Goal: Navigation & Orientation: Find specific page/section

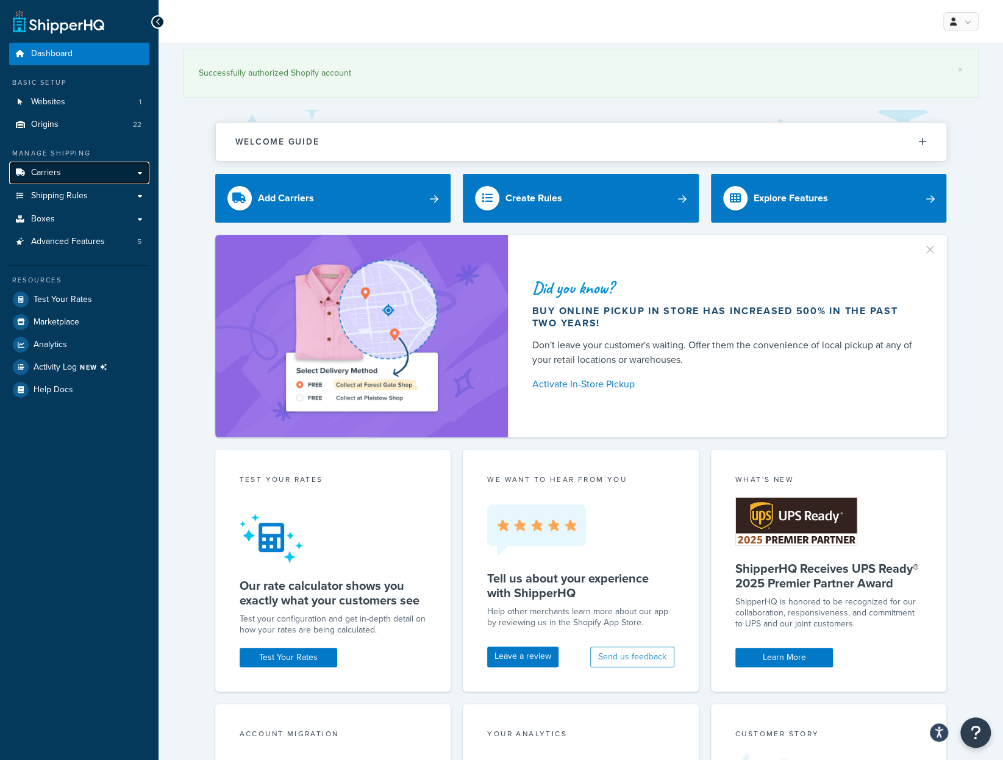
click at [88, 170] on link "Carriers" at bounding box center [79, 173] width 140 height 23
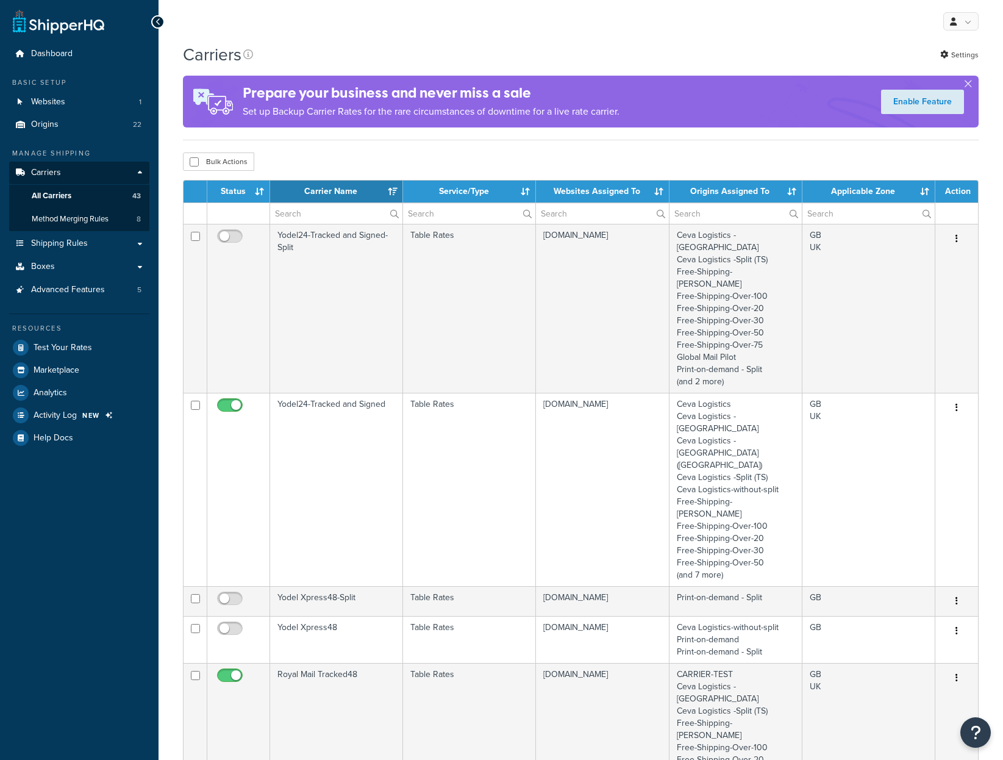
select select "15"
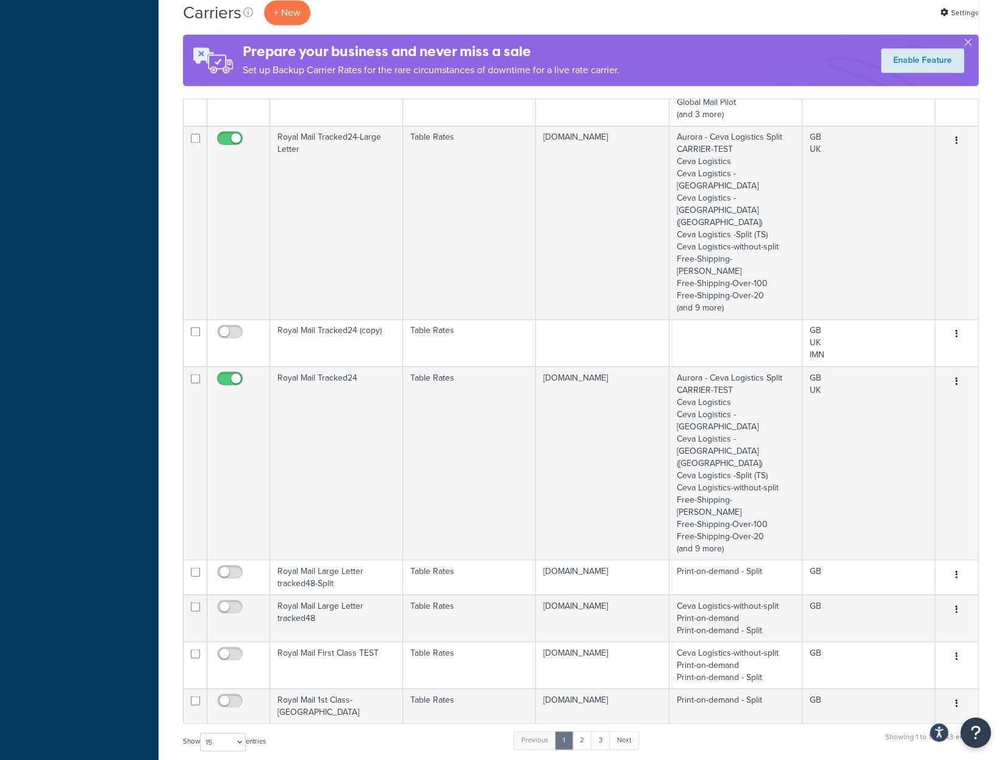
scroll to position [1172, 0]
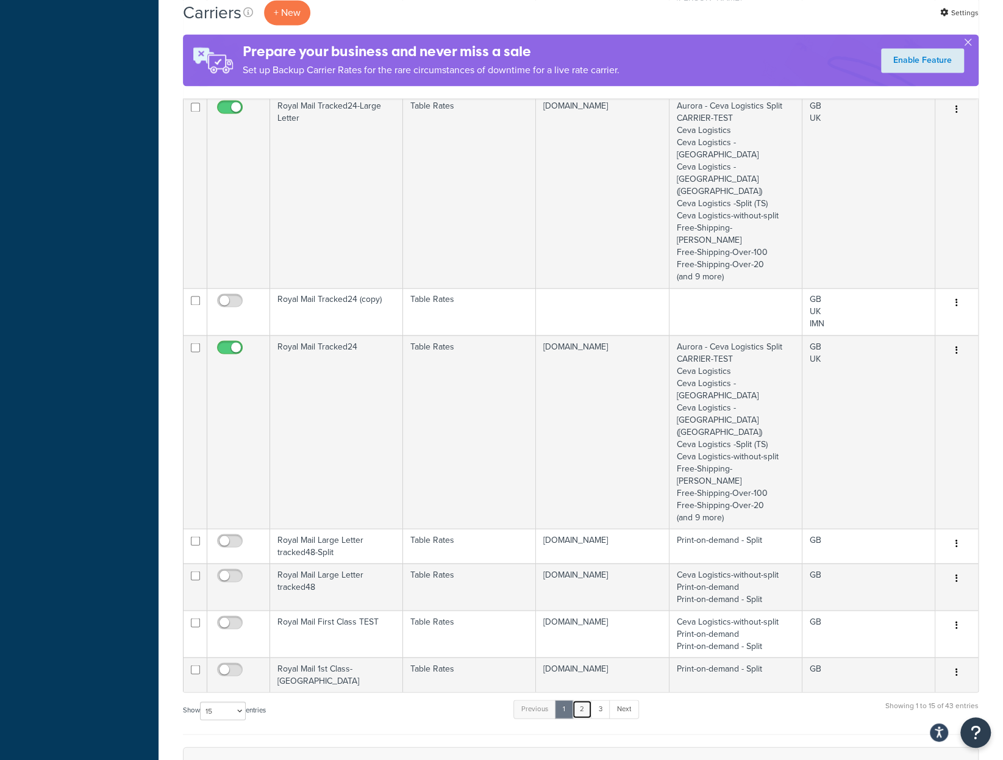
click at [584, 699] on link "2" at bounding box center [582, 708] width 20 height 18
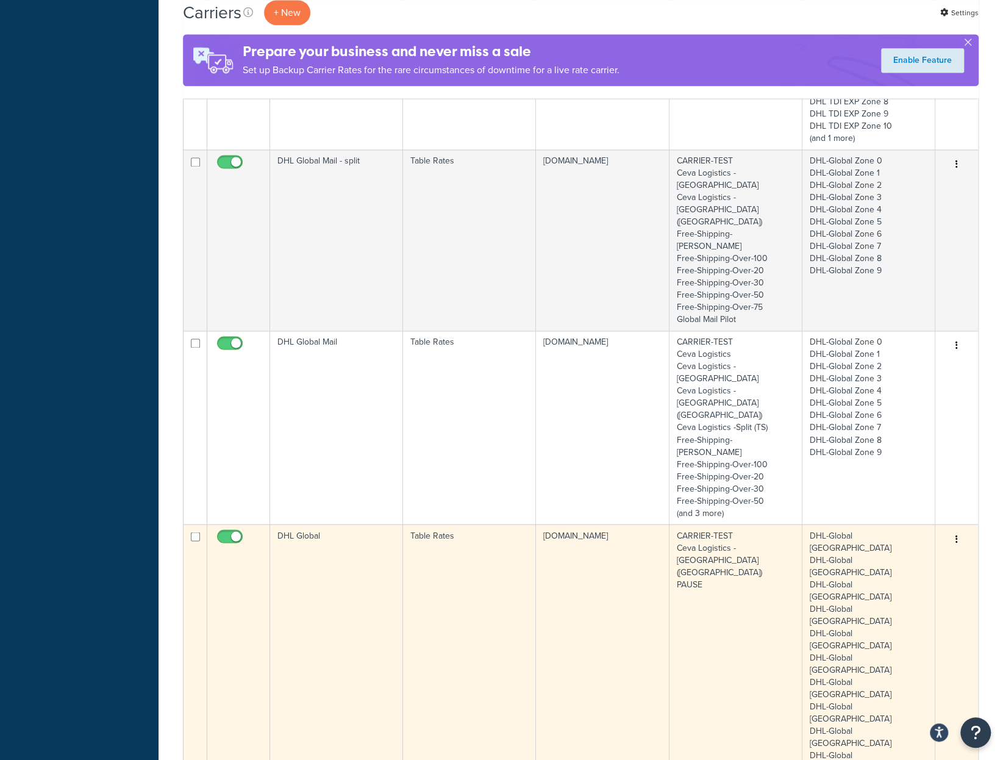
scroll to position [1050, 0]
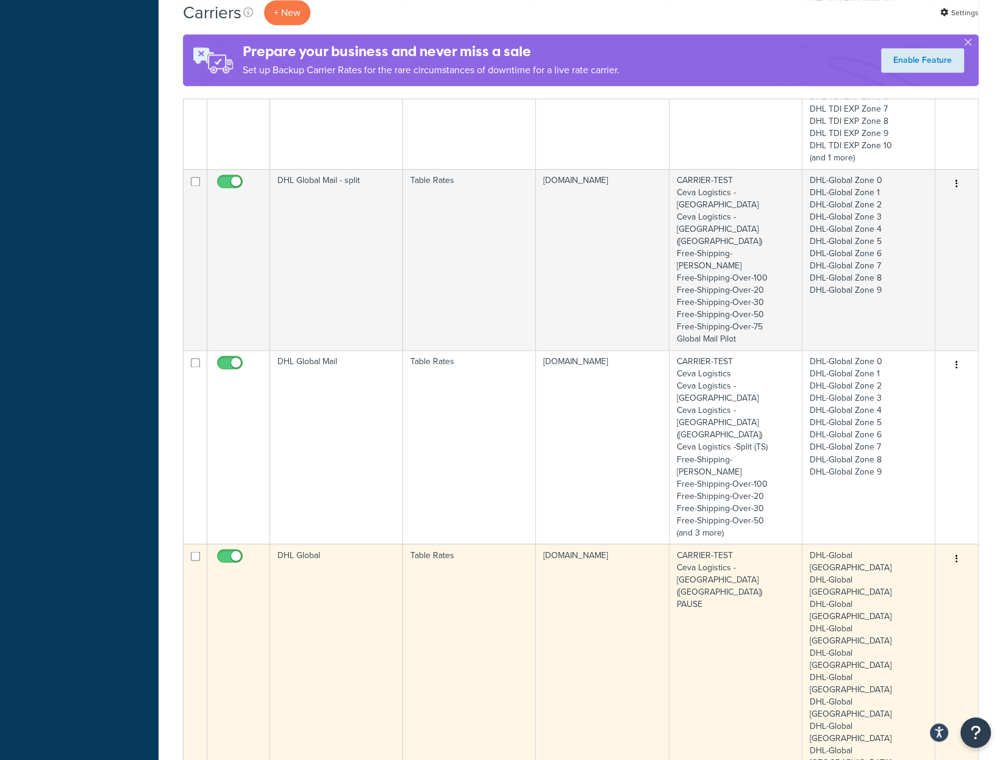
click at [958, 549] on button "button" at bounding box center [956, 559] width 17 height 20
click at [624, 543] on td "[DOMAIN_NAME]" at bounding box center [602, 676] width 133 height 266
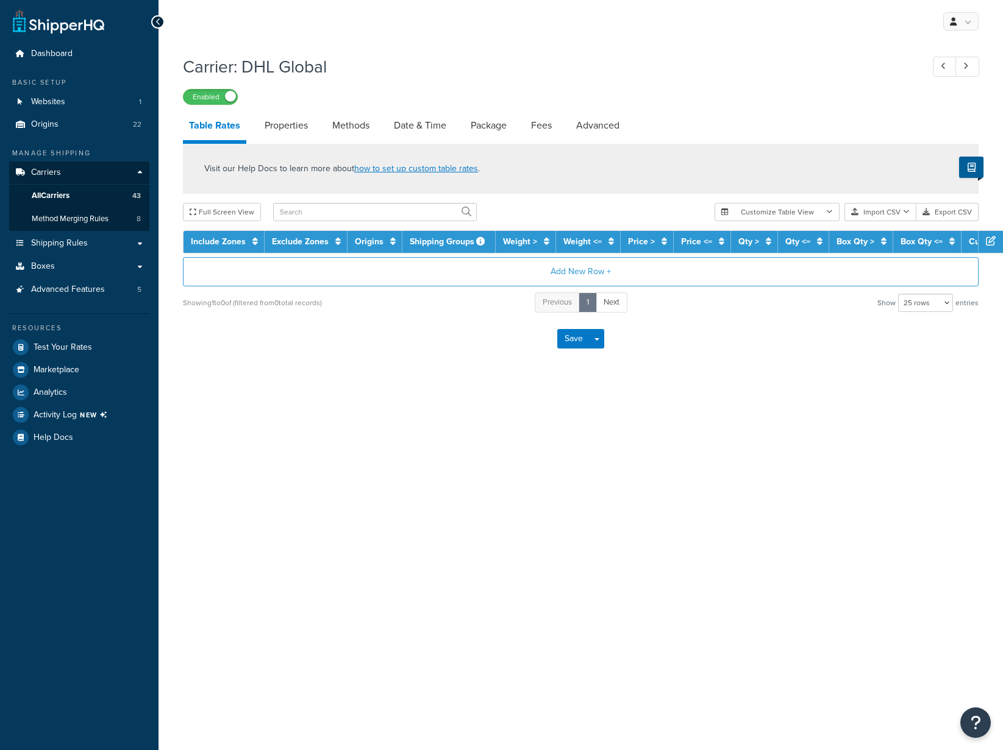
select select "25"
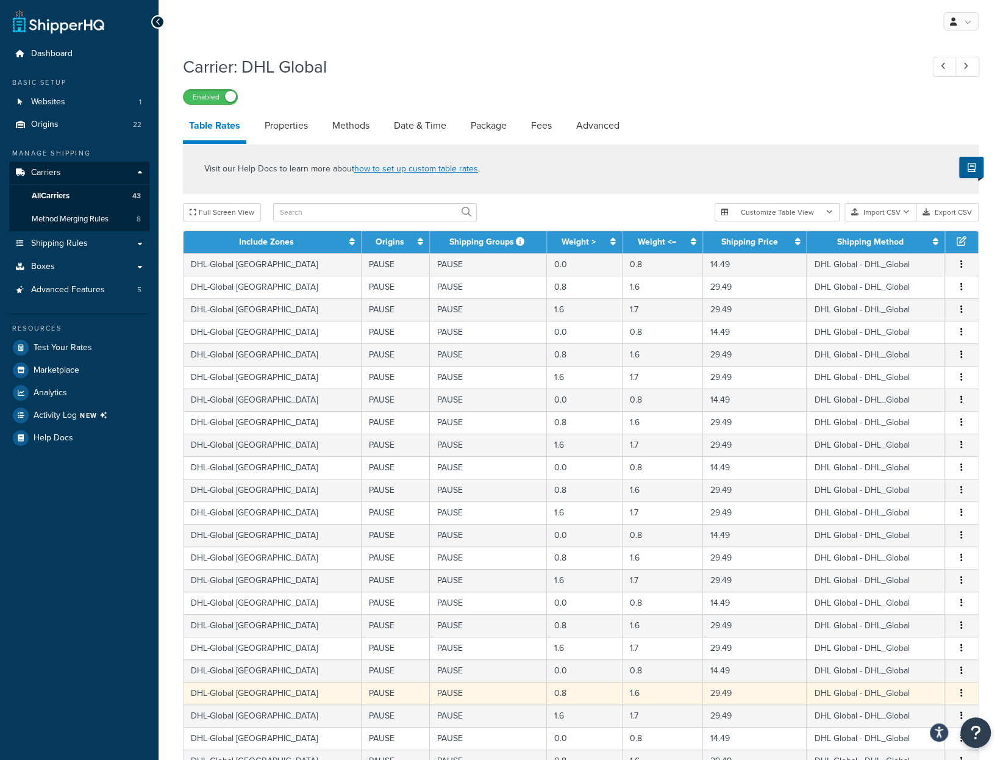
scroll to position [223, 0]
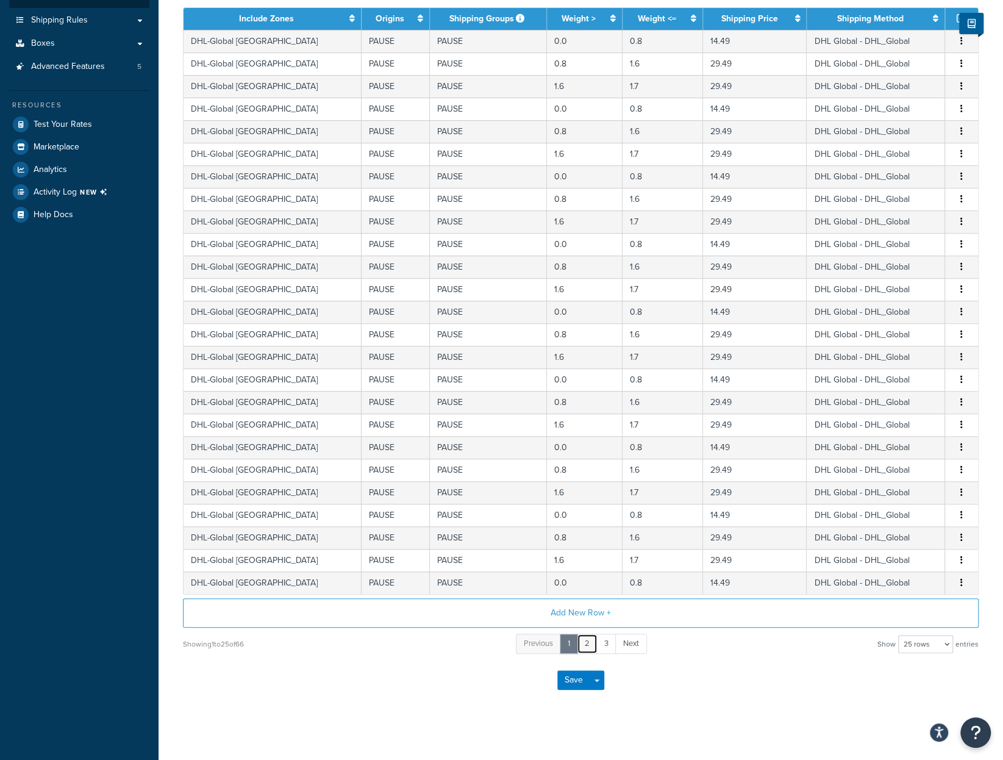
click at [586, 641] on link "2" at bounding box center [587, 643] width 21 height 20
click at [606, 636] on link "3" at bounding box center [606, 643] width 20 height 20
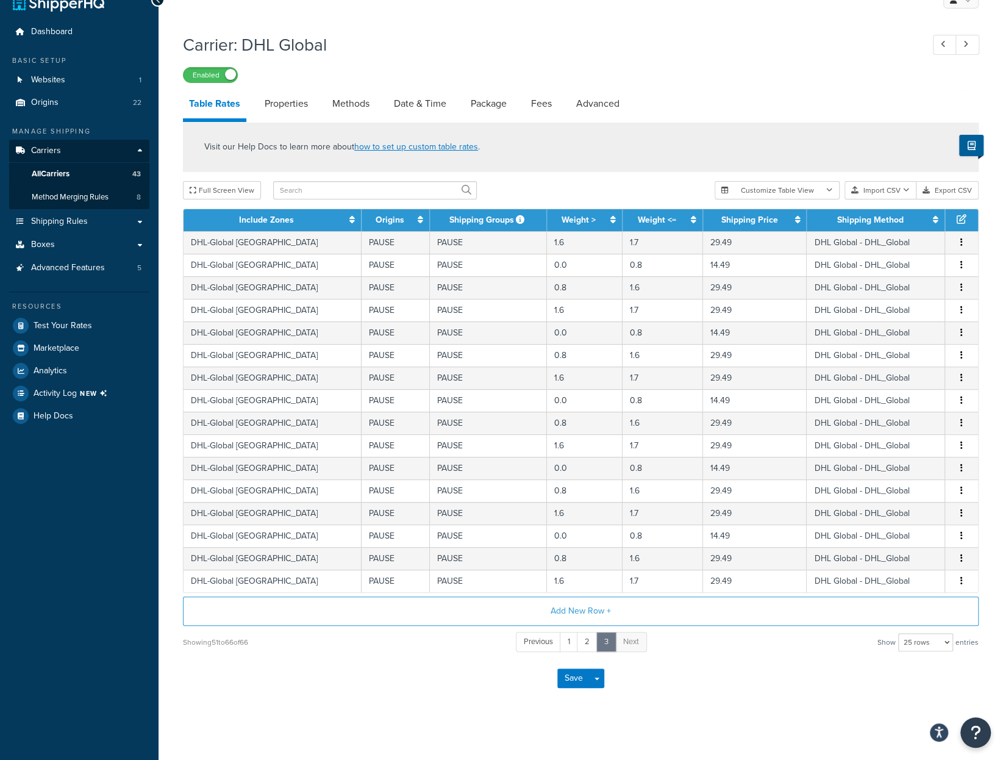
click at [419, 698] on div "Save Save Dropdown Save and Edit" at bounding box center [580, 678] width 795 height 50
click at [588, 638] on link "2" at bounding box center [587, 642] width 21 height 20
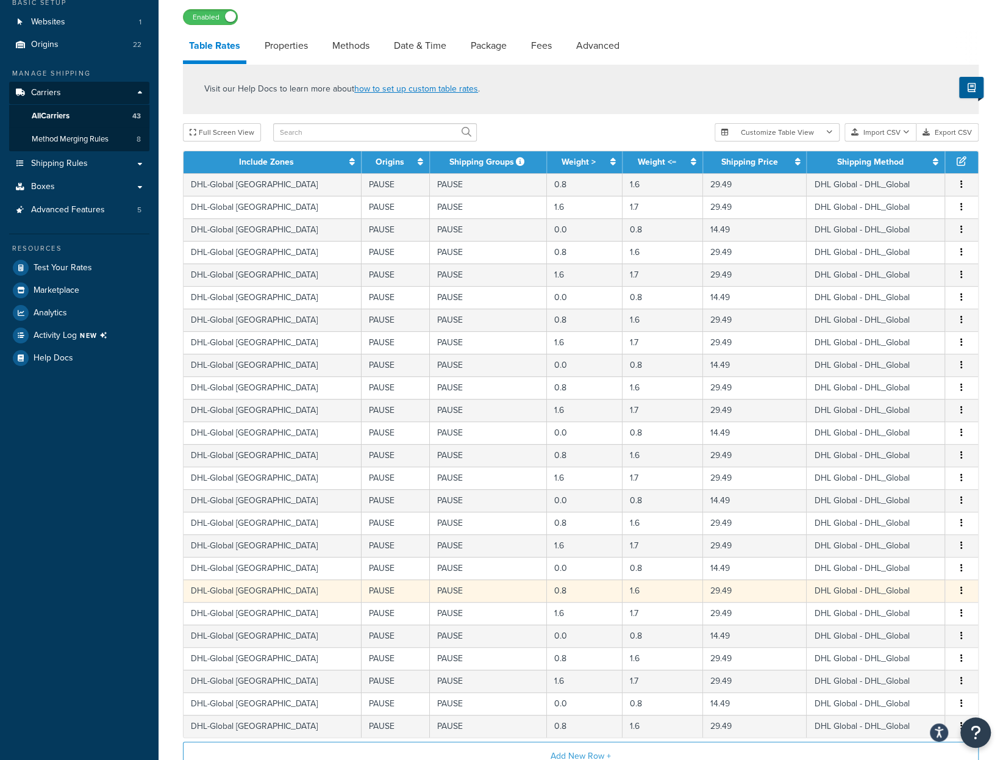
scroll to position [144, 0]
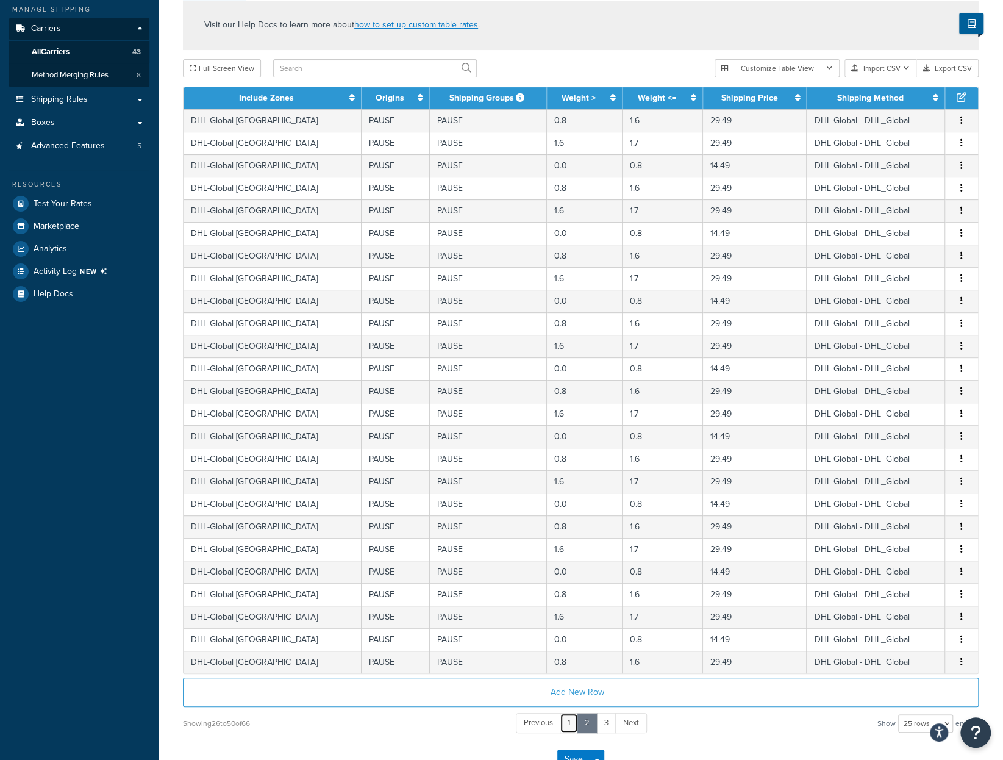
click at [568, 718] on link "1" at bounding box center [569, 723] width 18 height 20
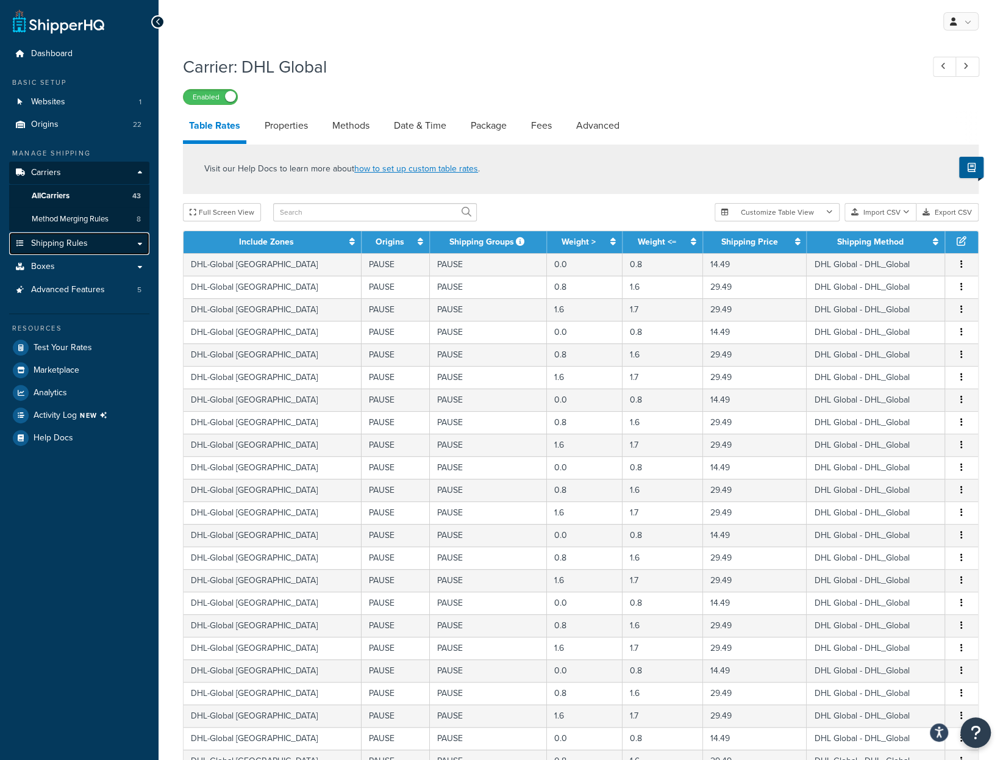
click at [82, 244] on span "Shipping Rules" at bounding box center [59, 243] width 57 height 10
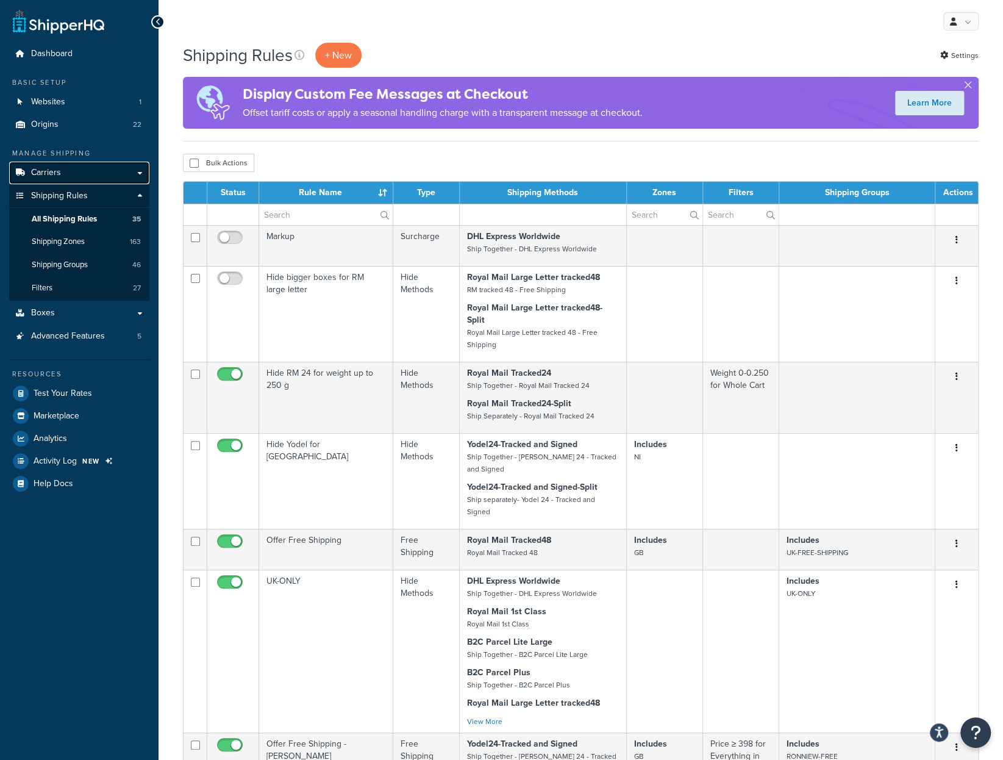
click at [61, 176] on link "Carriers" at bounding box center [79, 173] width 140 height 23
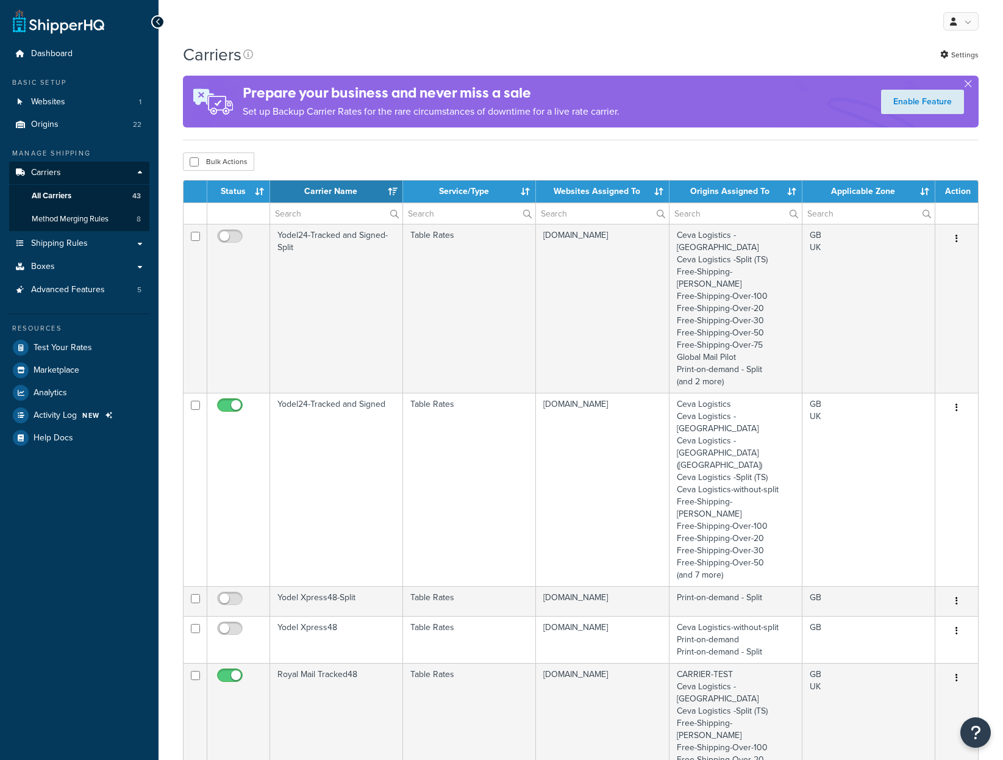
select select "15"
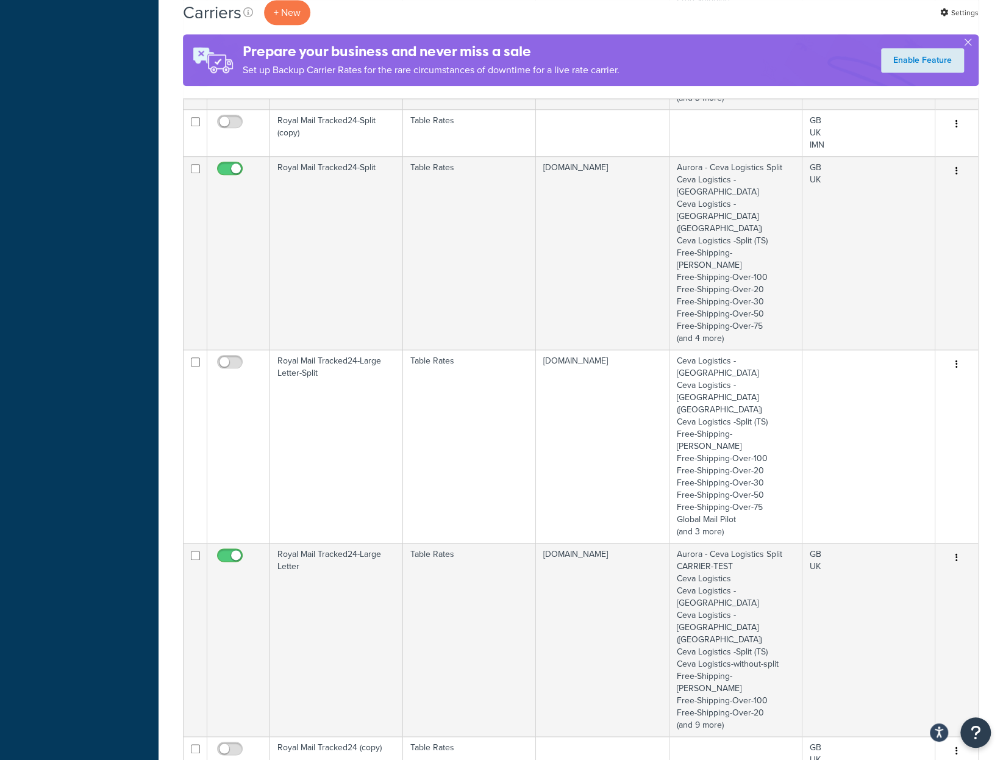
scroll to position [853, 0]
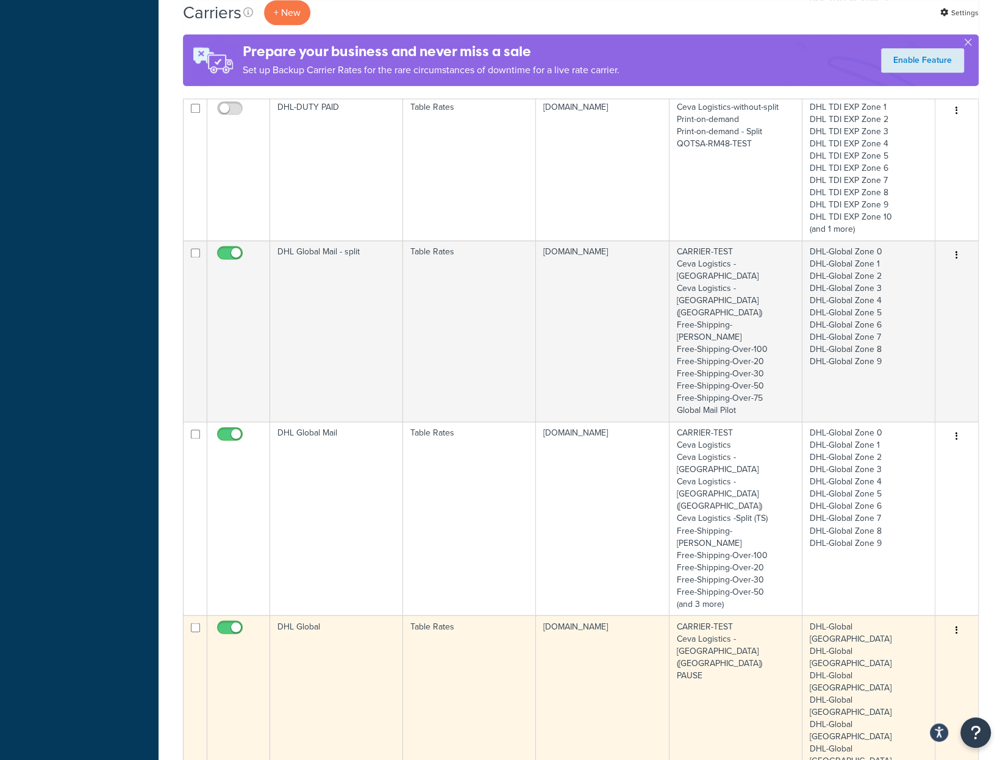
scroll to position [952, 0]
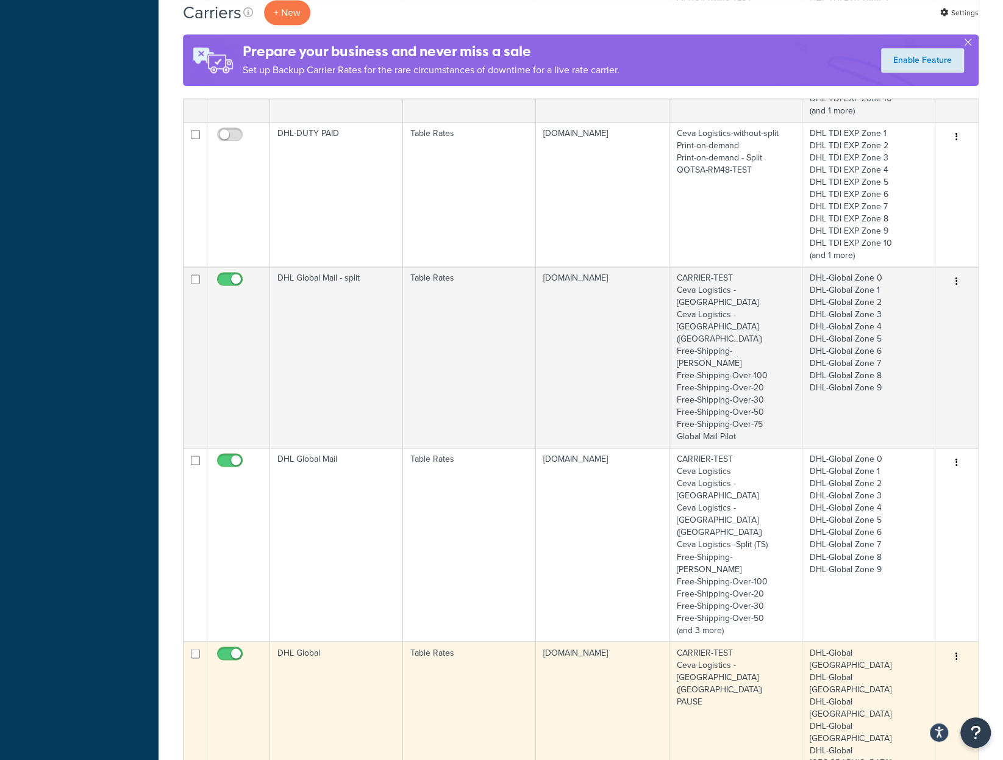
click at [373, 641] on td "DHL Global" at bounding box center [336, 774] width 133 height 266
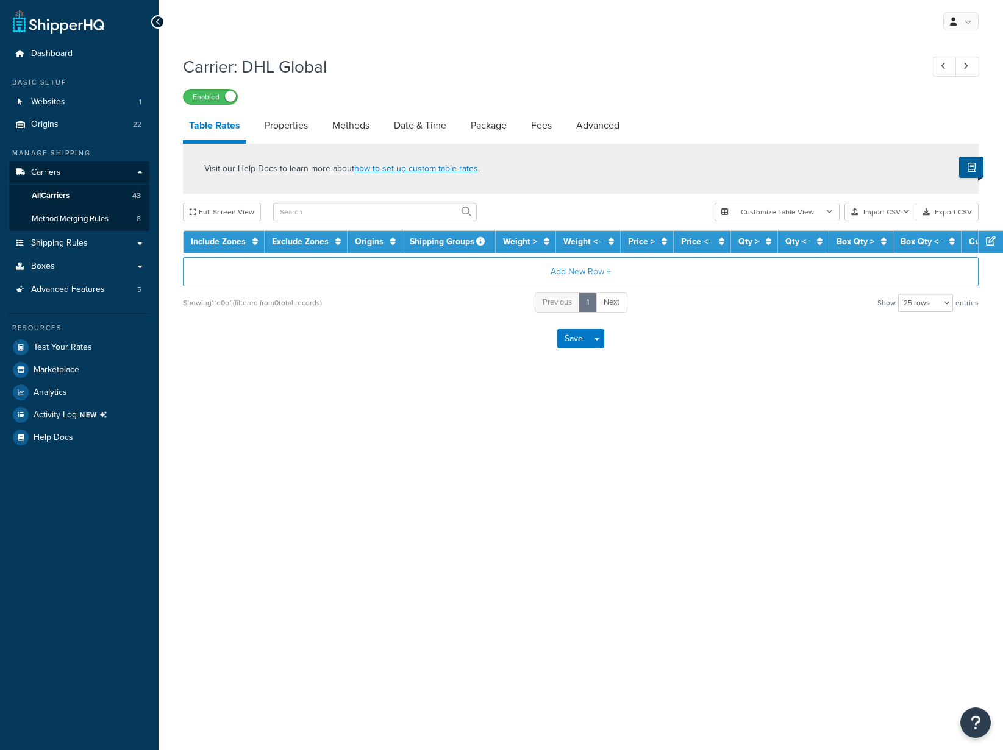
select select "25"
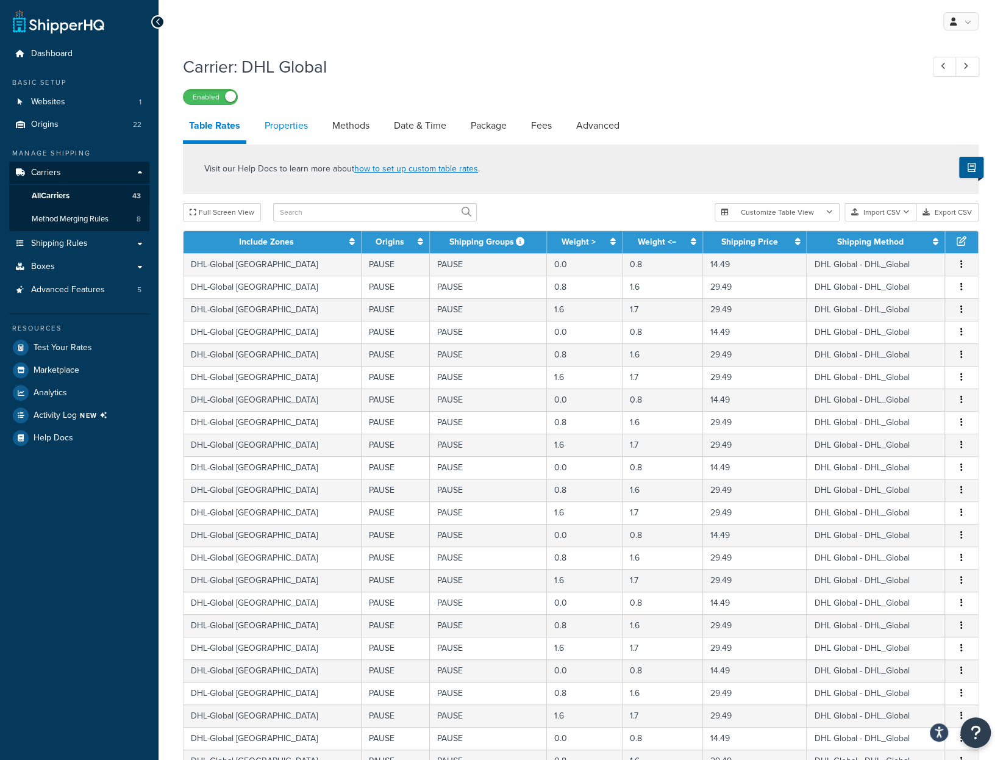
click at [291, 126] on link "Properties" at bounding box center [285, 125] width 55 height 29
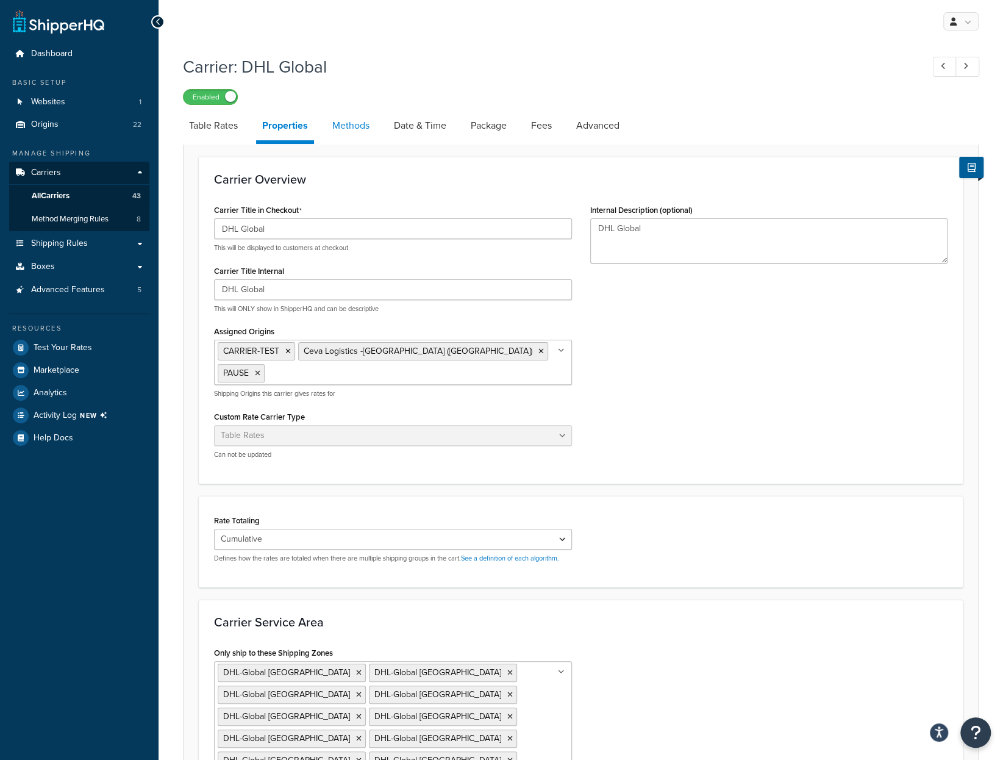
click at [353, 132] on link "Methods" at bounding box center [350, 125] width 49 height 29
select select "25"
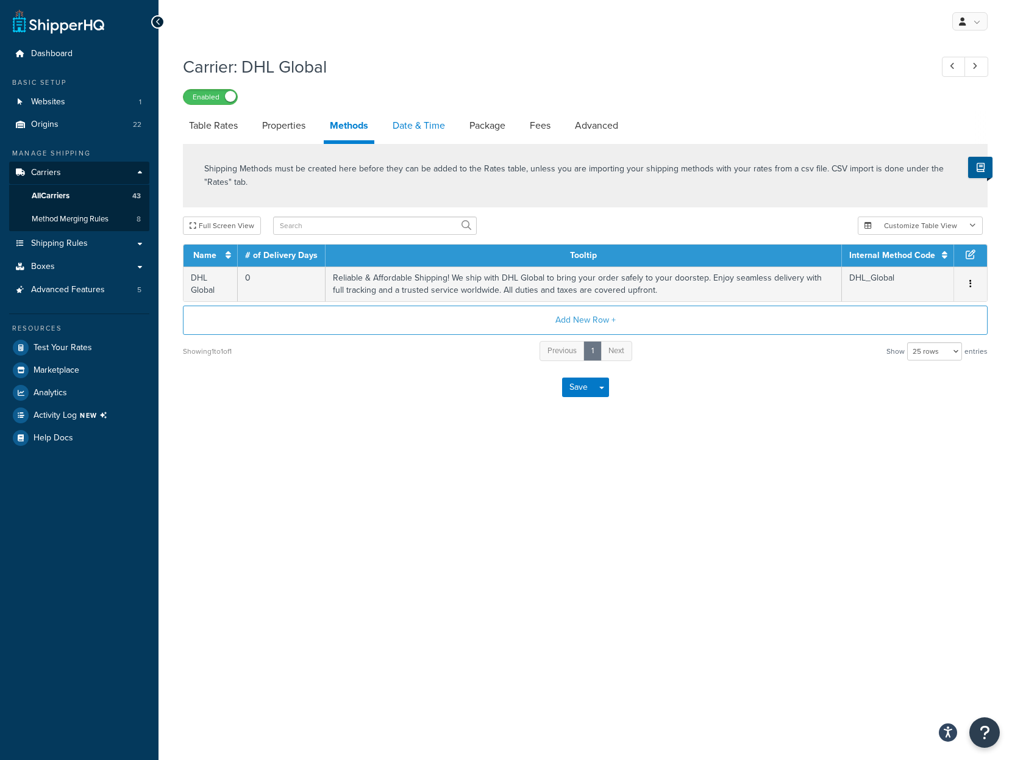
click at [413, 128] on link "Date & Time" at bounding box center [418, 125] width 65 height 29
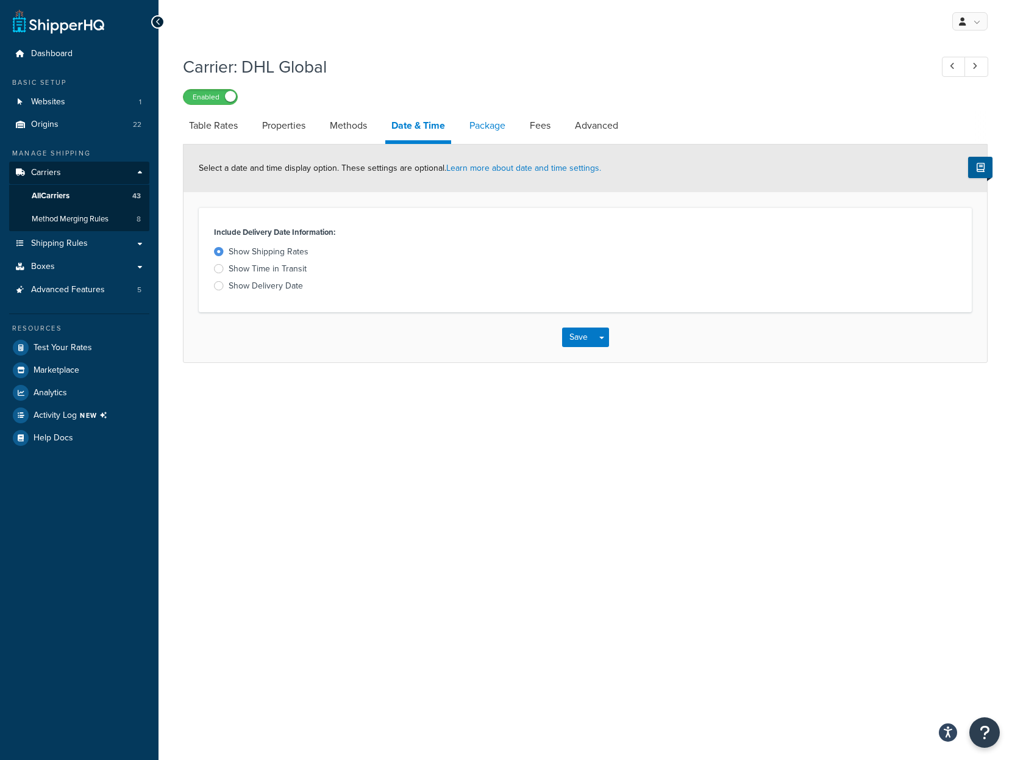
click at [487, 130] on link "Package" at bounding box center [487, 125] width 48 height 29
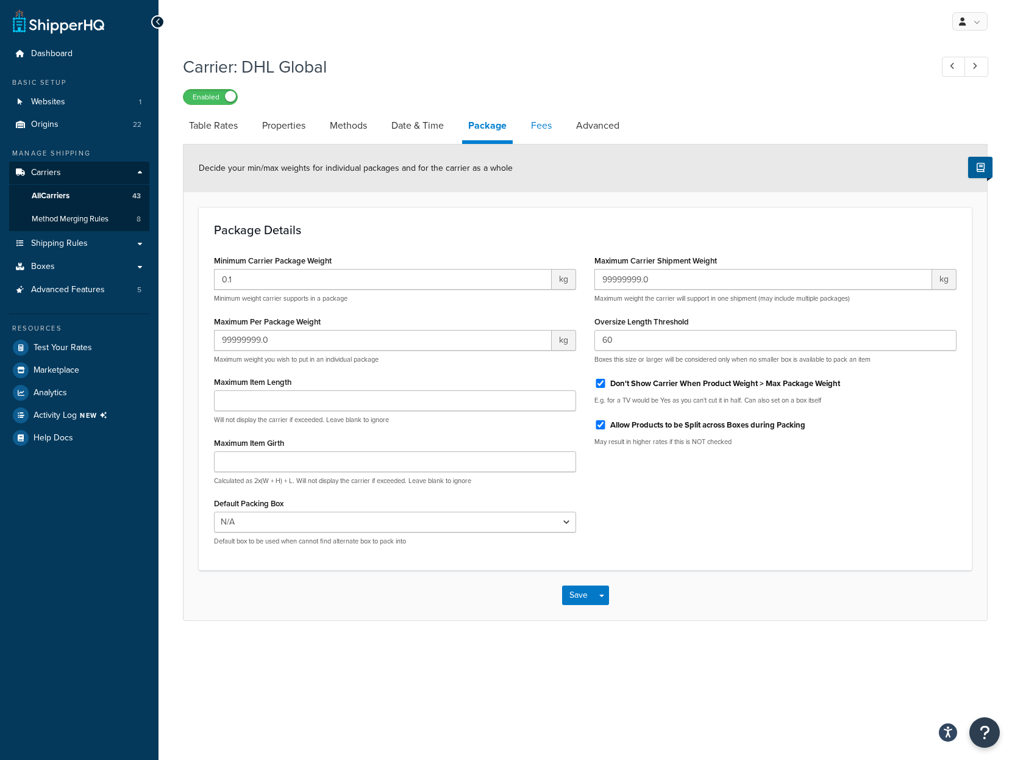
click at [539, 126] on link "Fees" at bounding box center [541, 125] width 33 height 29
select select "AFTER"
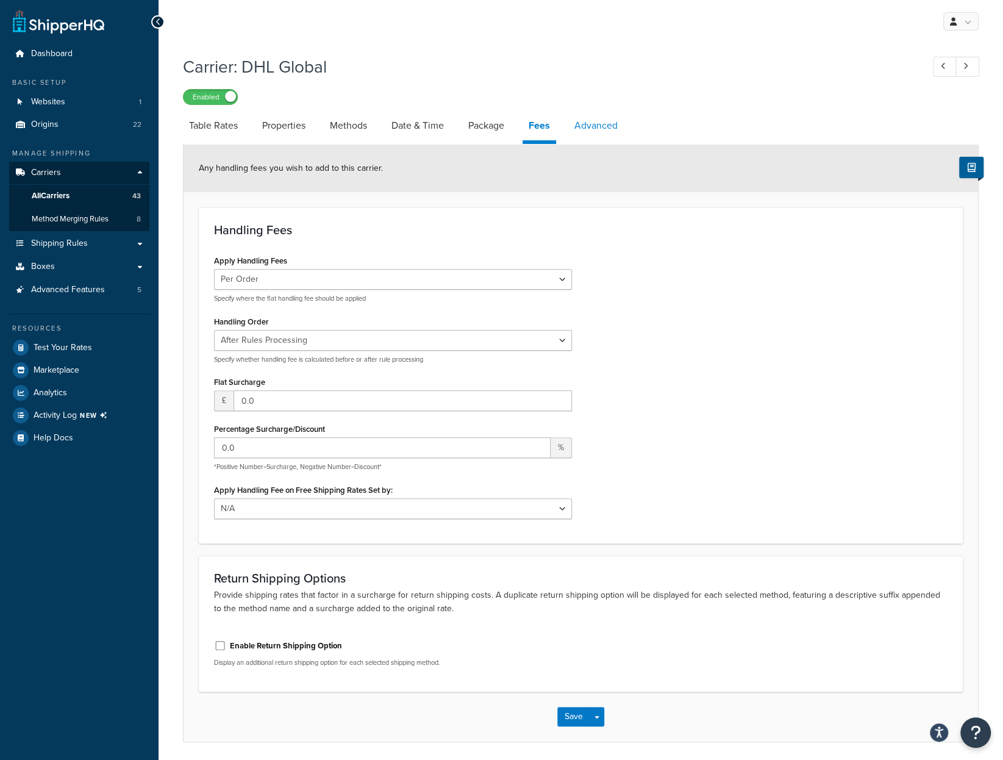
click at [615, 127] on link "Advanced" at bounding box center [595, 125] width 55 height 29
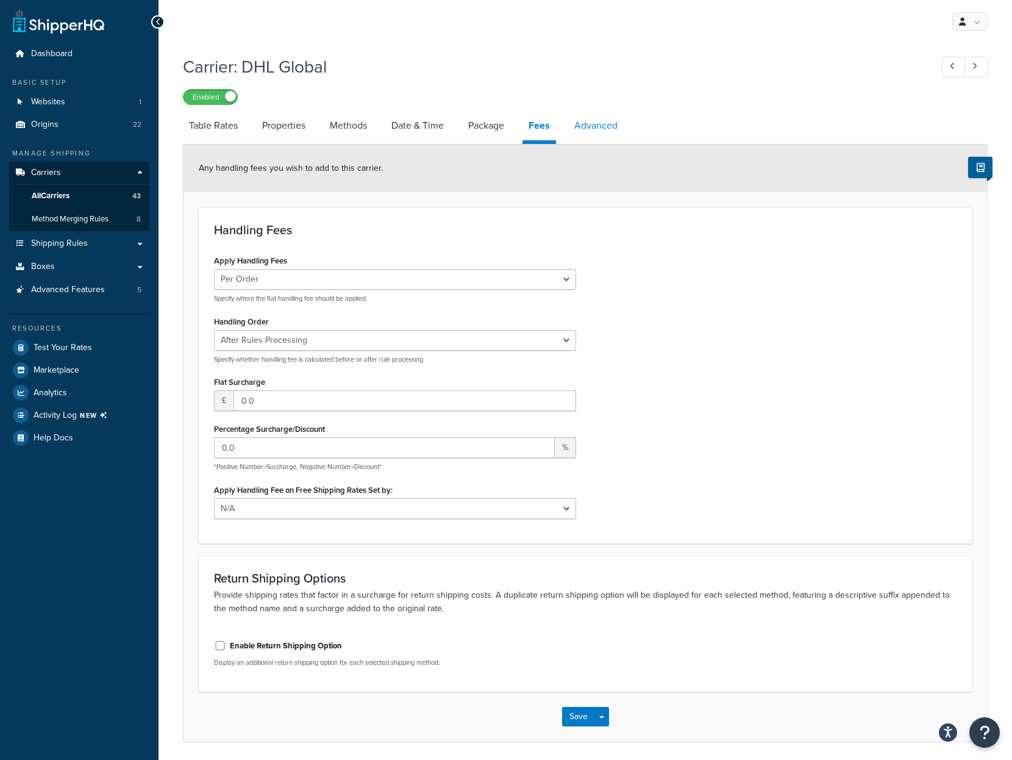
select select "false"
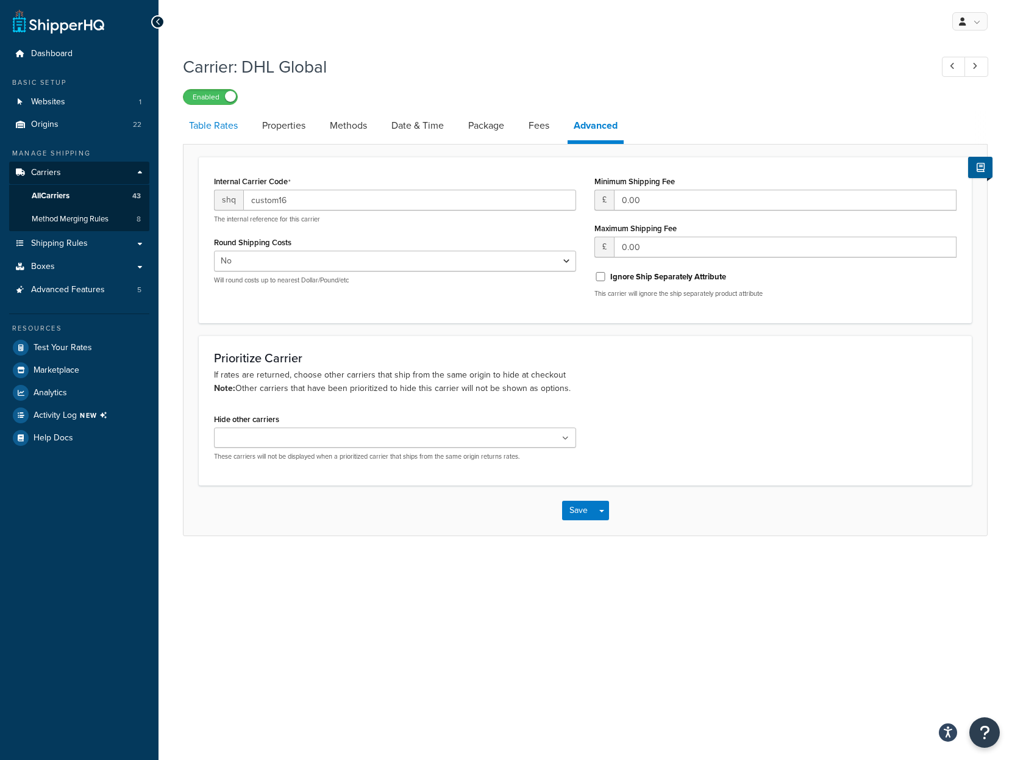
click at [235, 128] on link "Table Rates" at bounding box center [213, 125] width 61 height 29
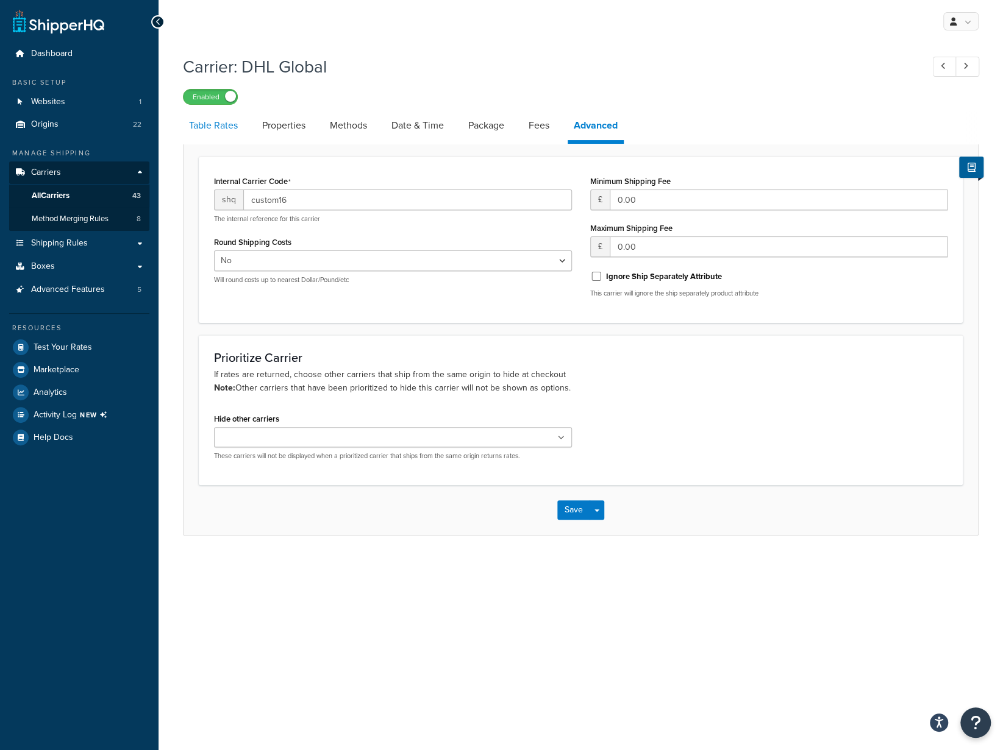
select select "25"
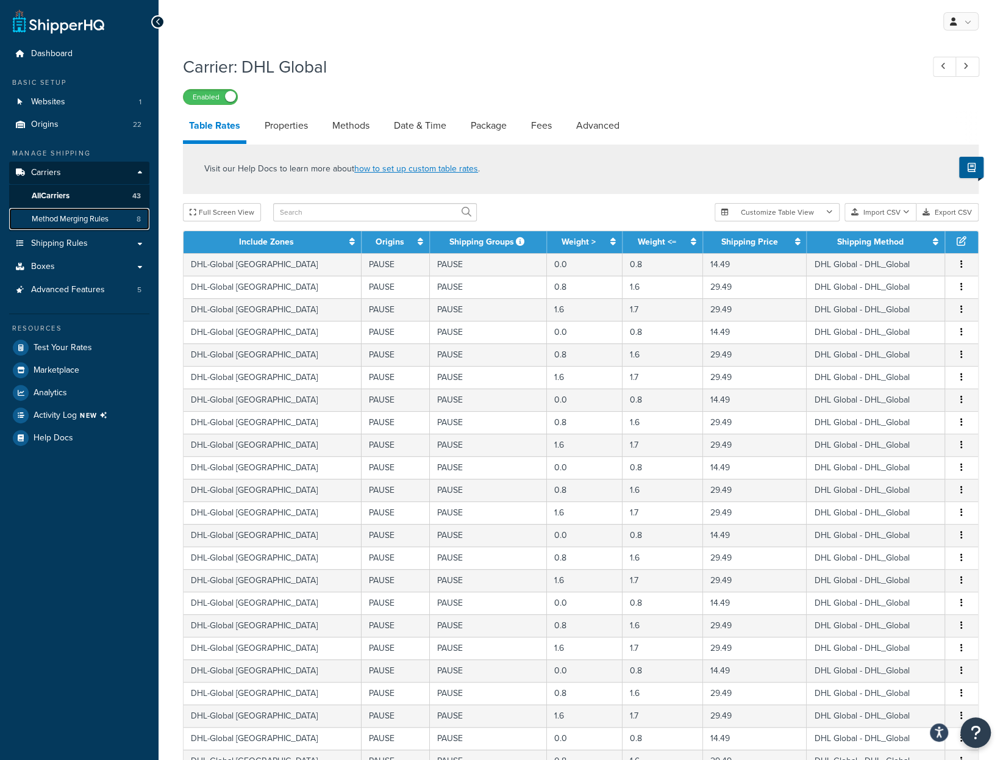
click at [77, 219] on span "Method Merging Rules" at bounding box center [70, 219] width 77 height 10
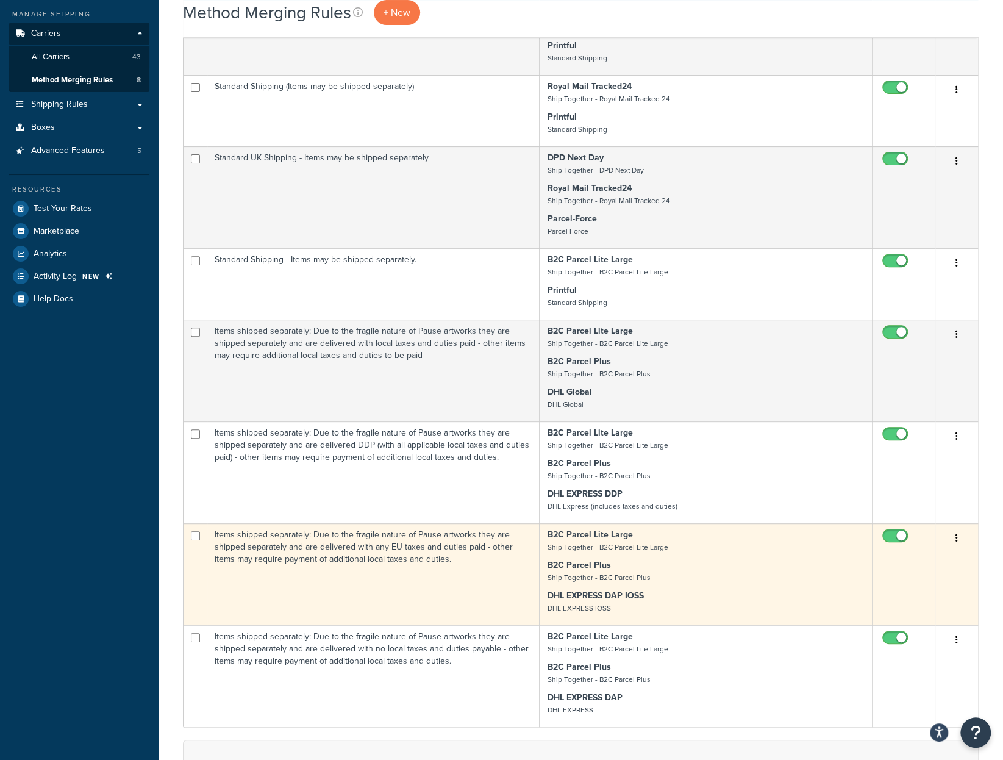
scroll to position [61, 0]
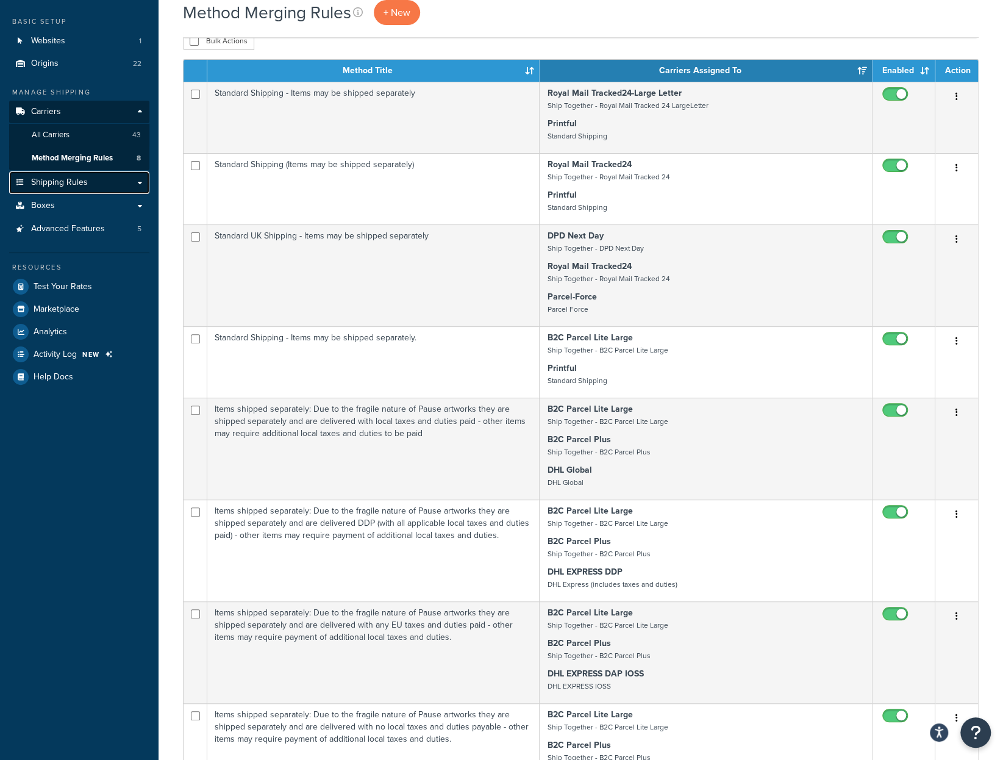
click at [66, 188] on span "Shipping Rules" at bounding box center [59, 182] width 57 height 10
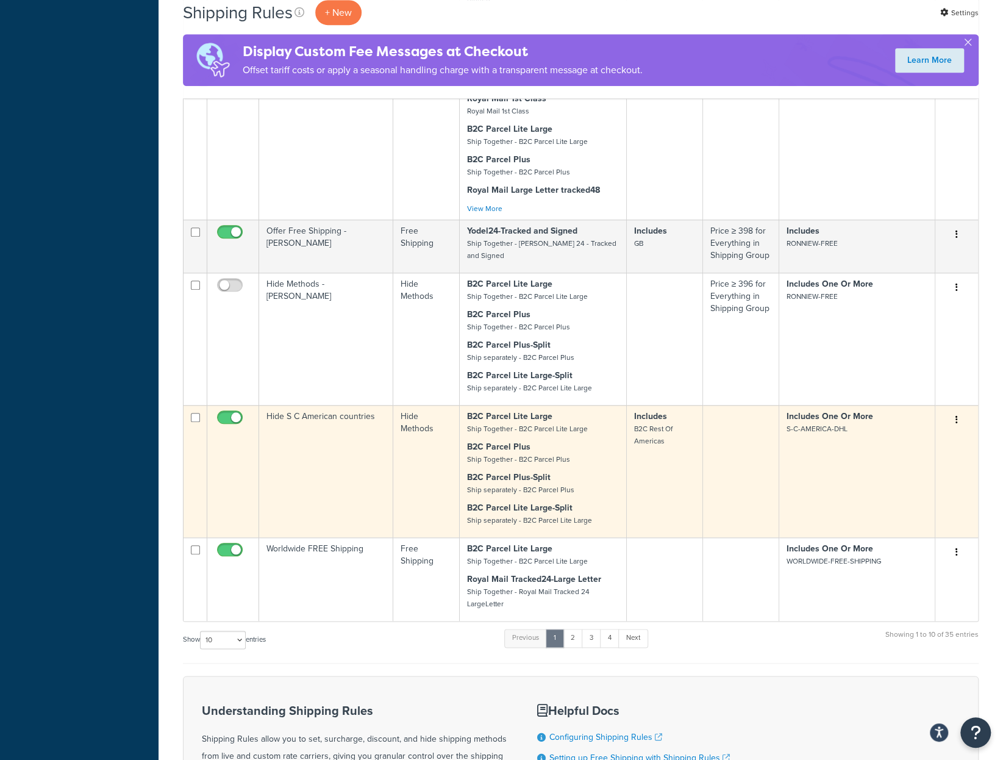
scroll to position [549, 0]
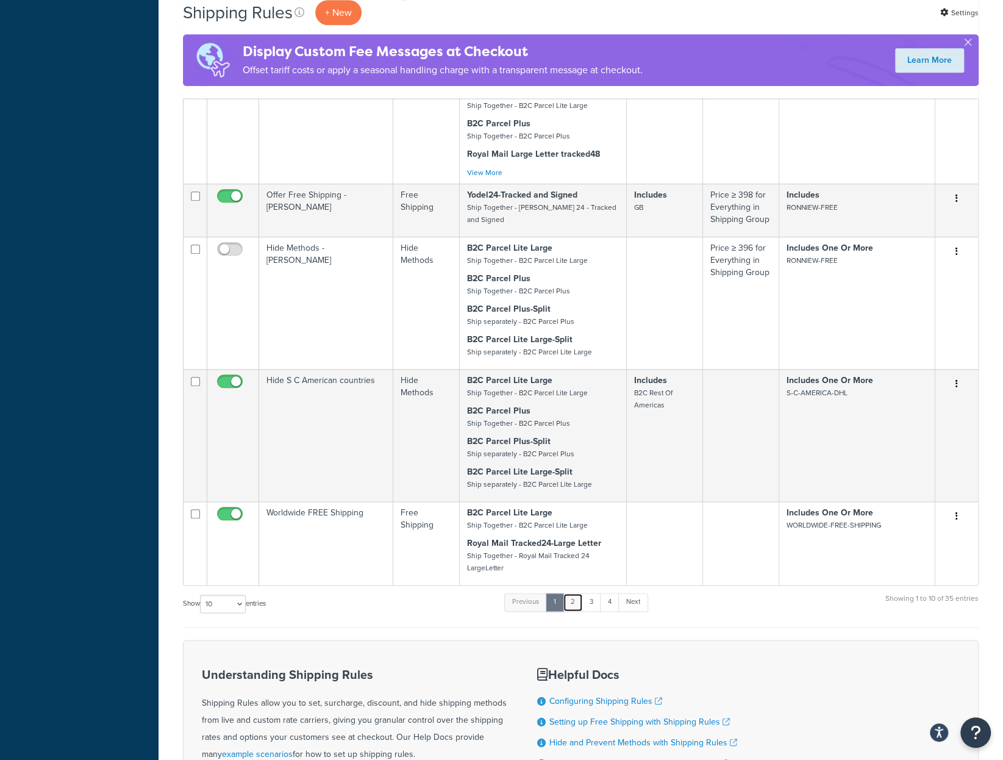
click at [577, 592] on link "2" at bounding box center [573, 601] width 20 height 18
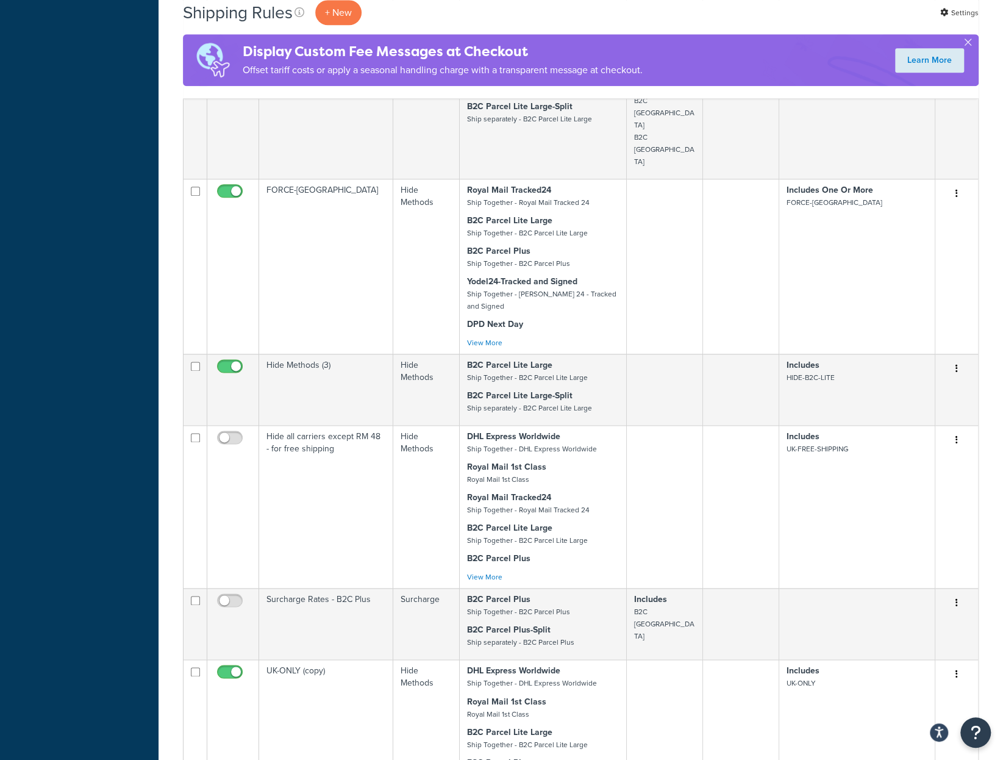
scroll to position [768, 0]
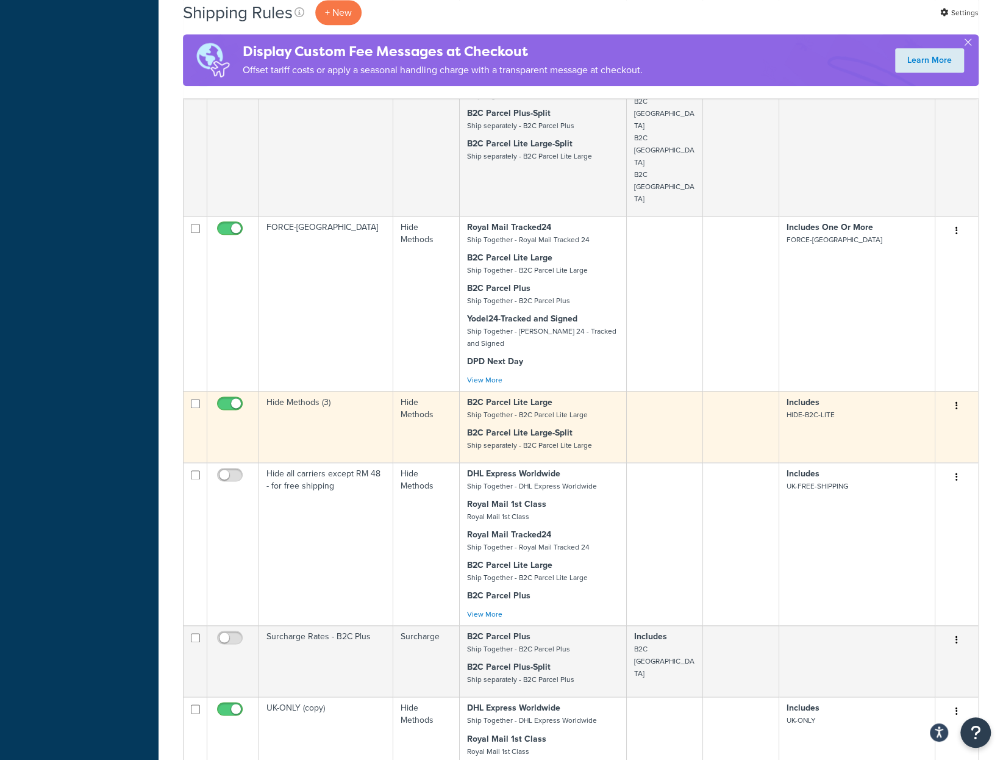
click at [959, 396] on button "button" at bounding box center [956, 406] width 17 height 20
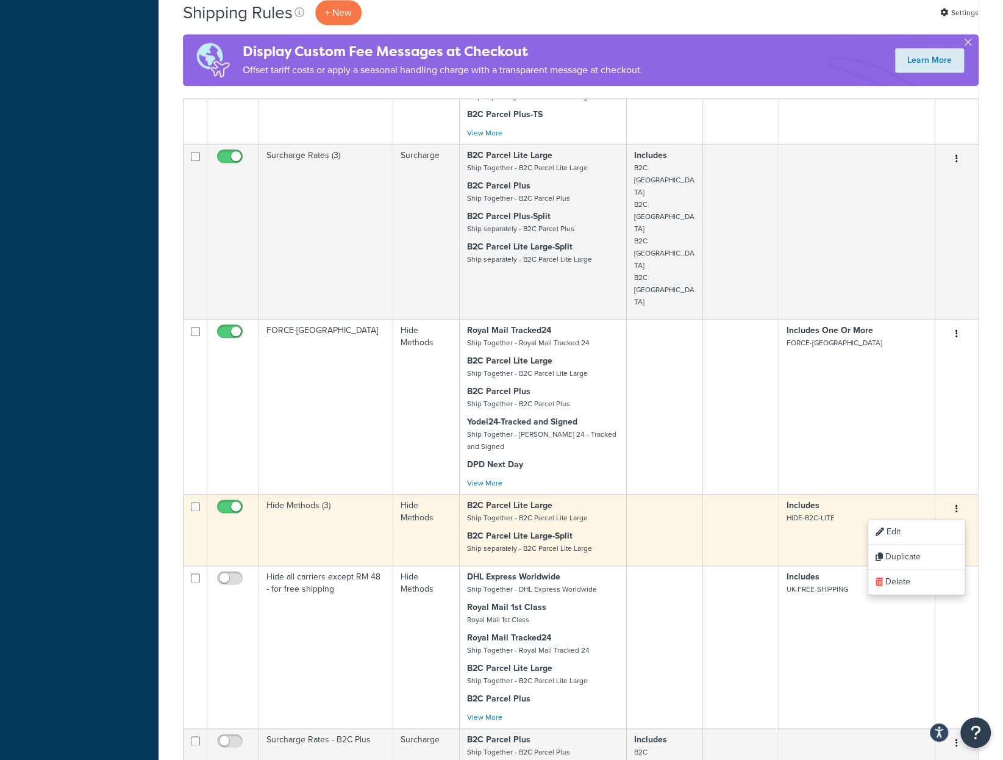
scroll to position [671, 0]
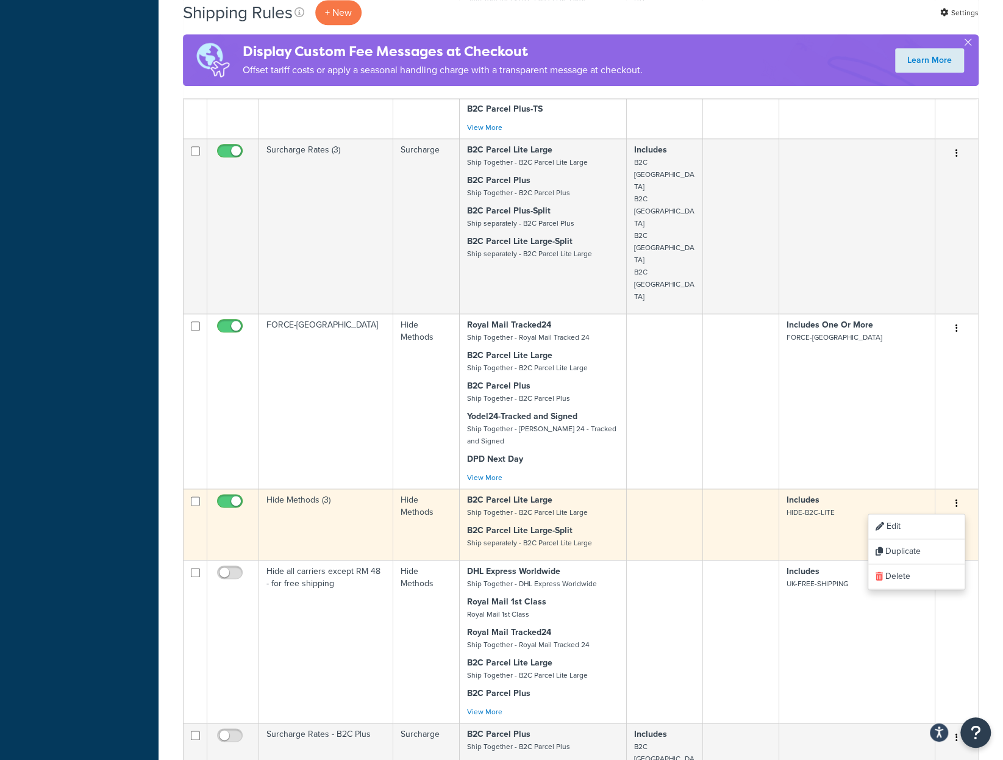
click at [689, 488] on td at bounding box center [665, 523] width 76 height 71
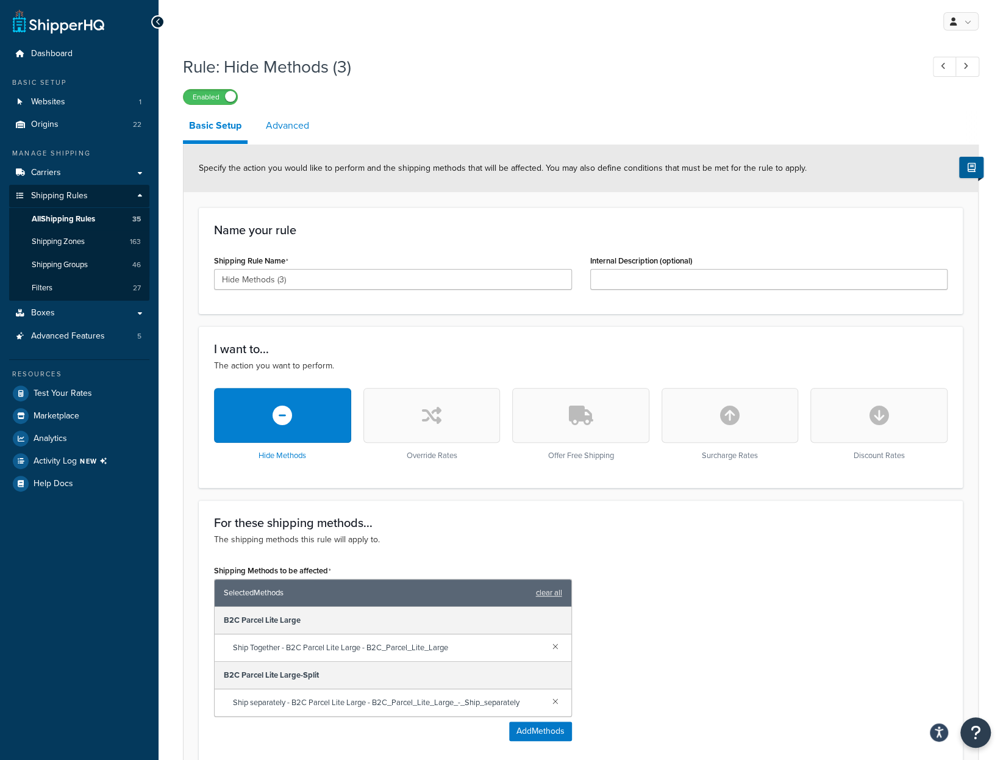
click at [297, 126] on link "Advanced" at bounding box center [287, 125] width 55 height 29
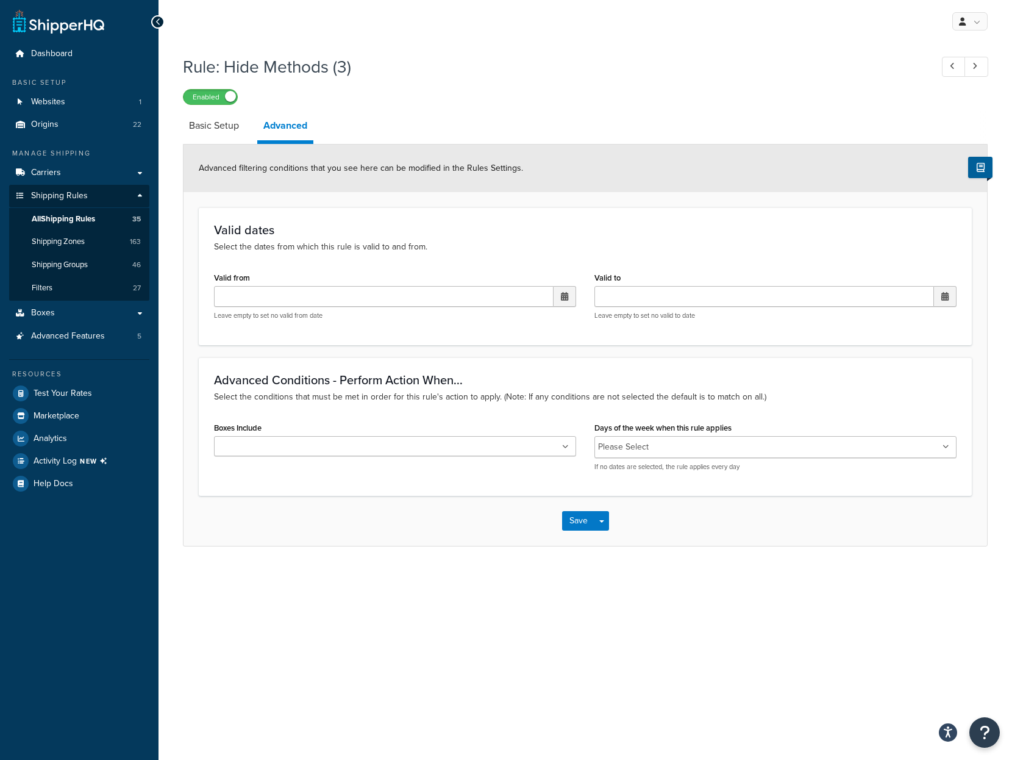
click at [161, 23] on div at bounding box center [157, 21] width 13 height 13
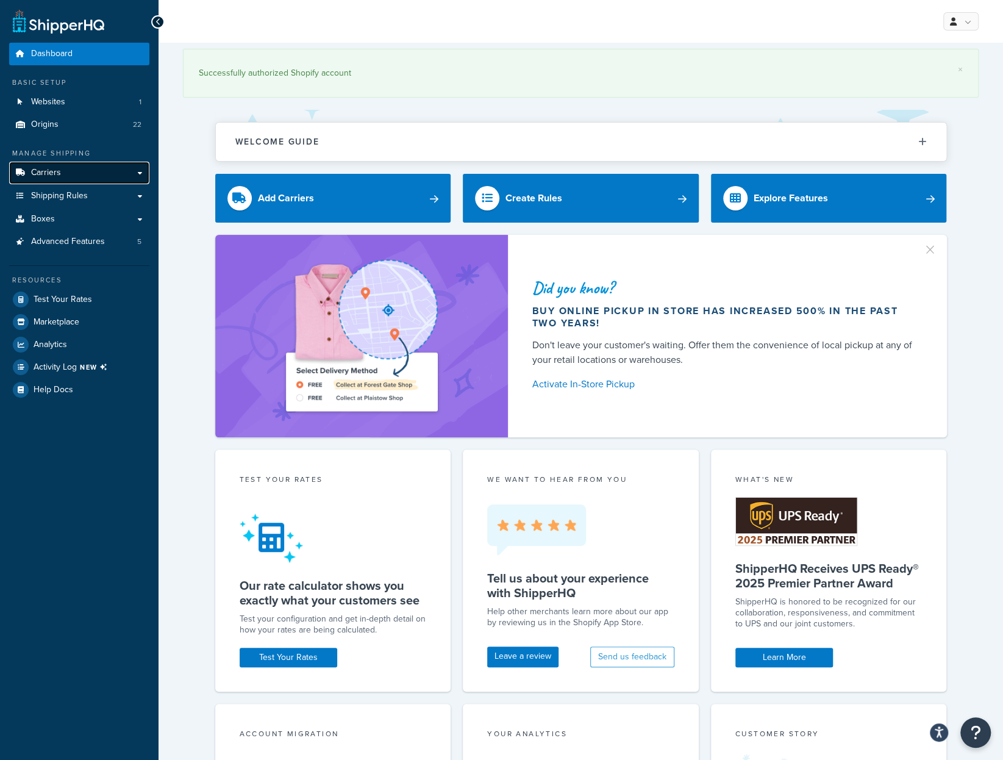
click at [63, 173] on link "Carriers" at bounding box center [79, 173] width 140 height 23
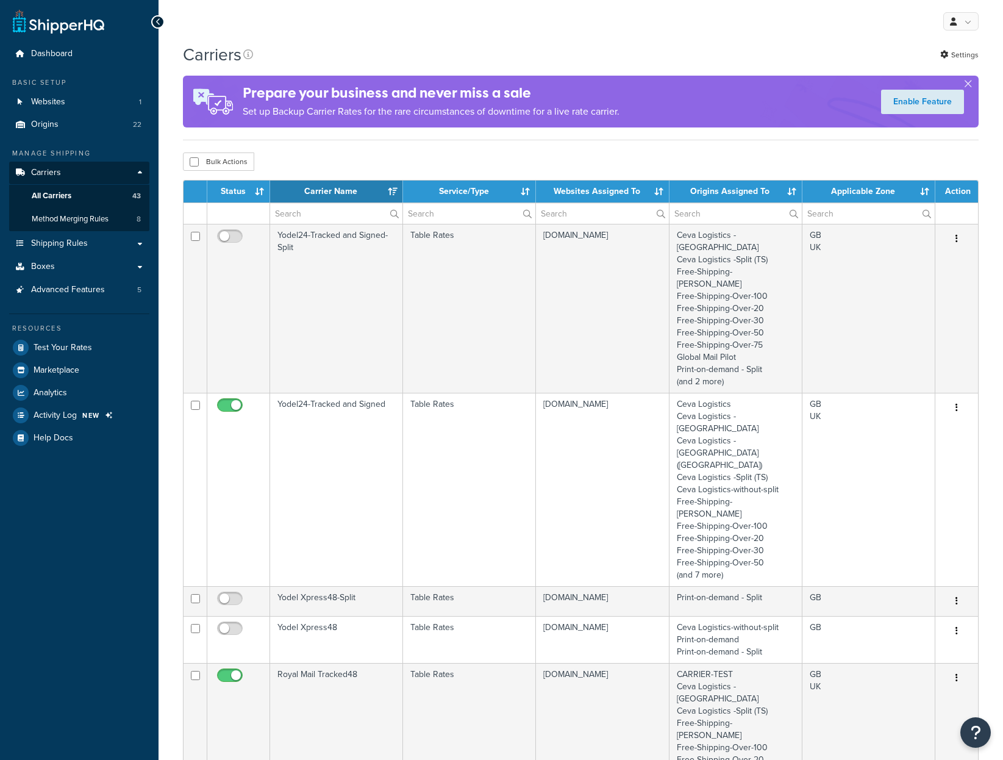
select select "15"
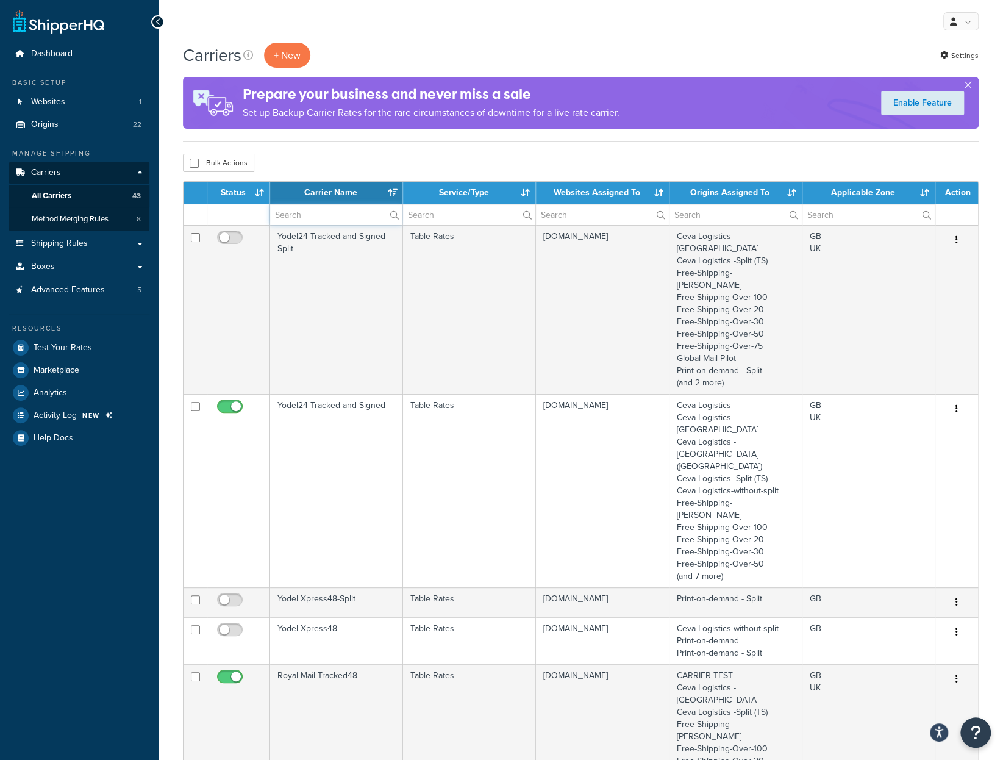
click at [357, 216] on input "text" at bounding box center [336, 214] width 132 height 21
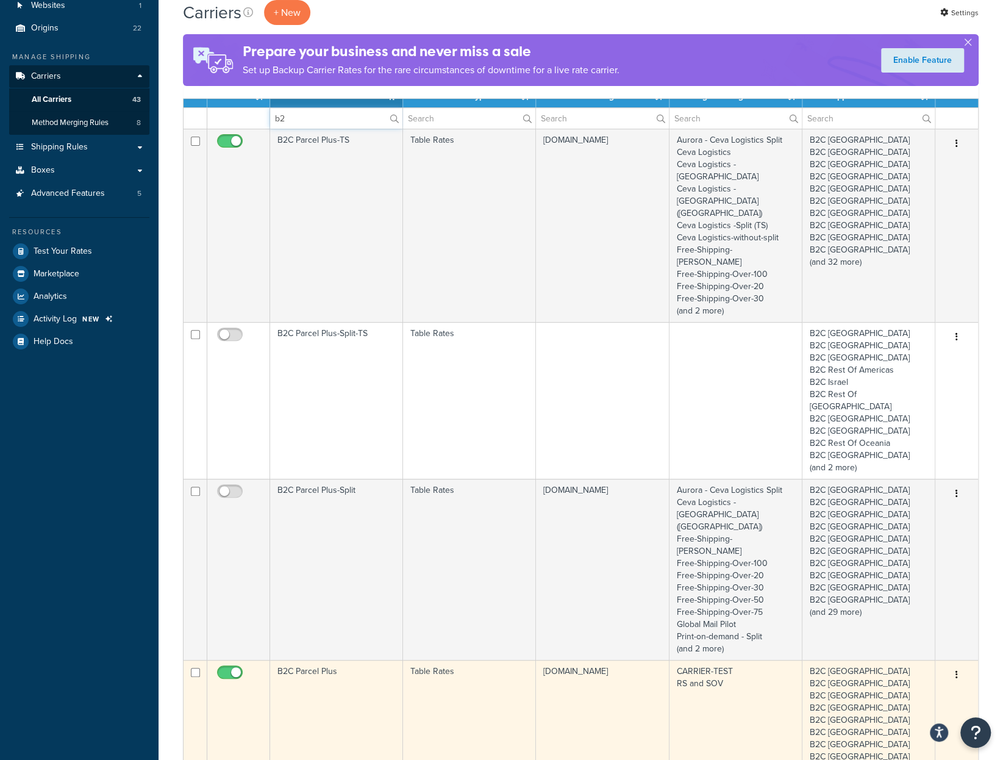
scroll to position [61, 0]
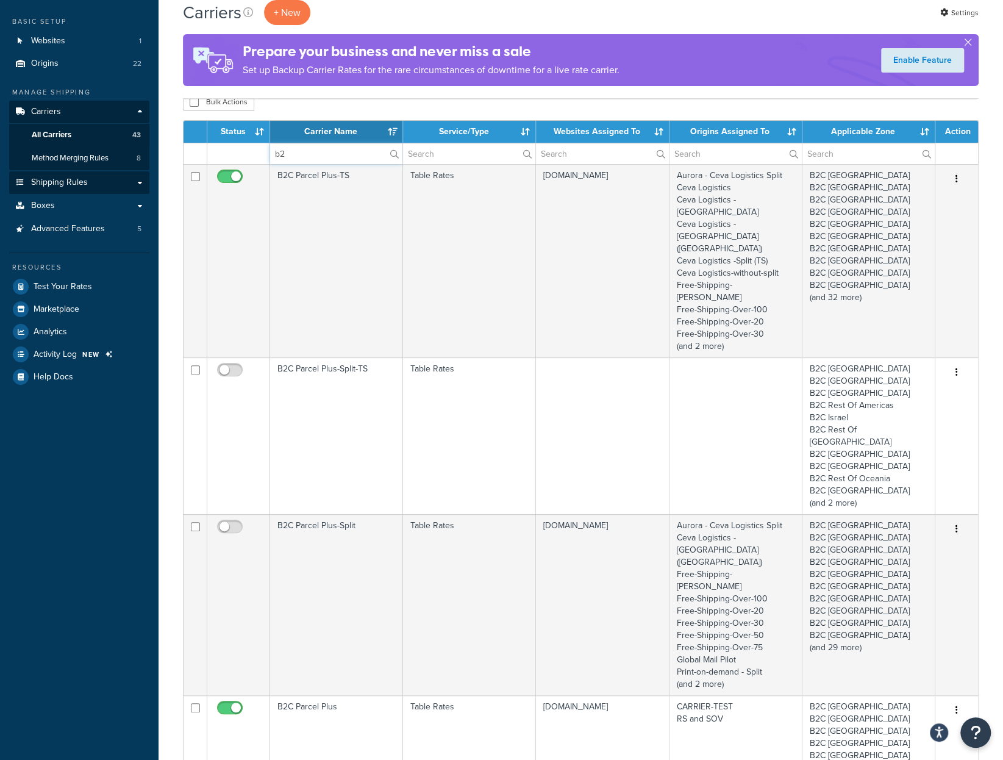
type input "b2"
click at [131, 182] on link "Shipping Rules" at bounding box center [79, 182] width 140 height 23
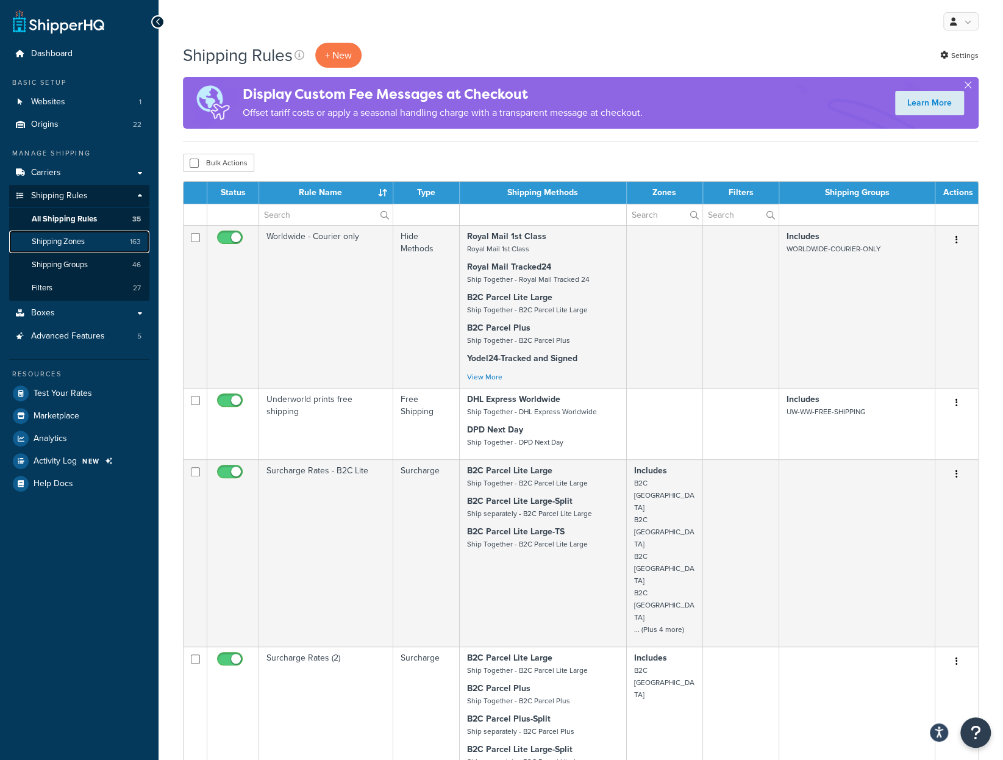
click at [80, 242] on span "Shipping Zones" at bounding box center [58, 242] width 53 height 10
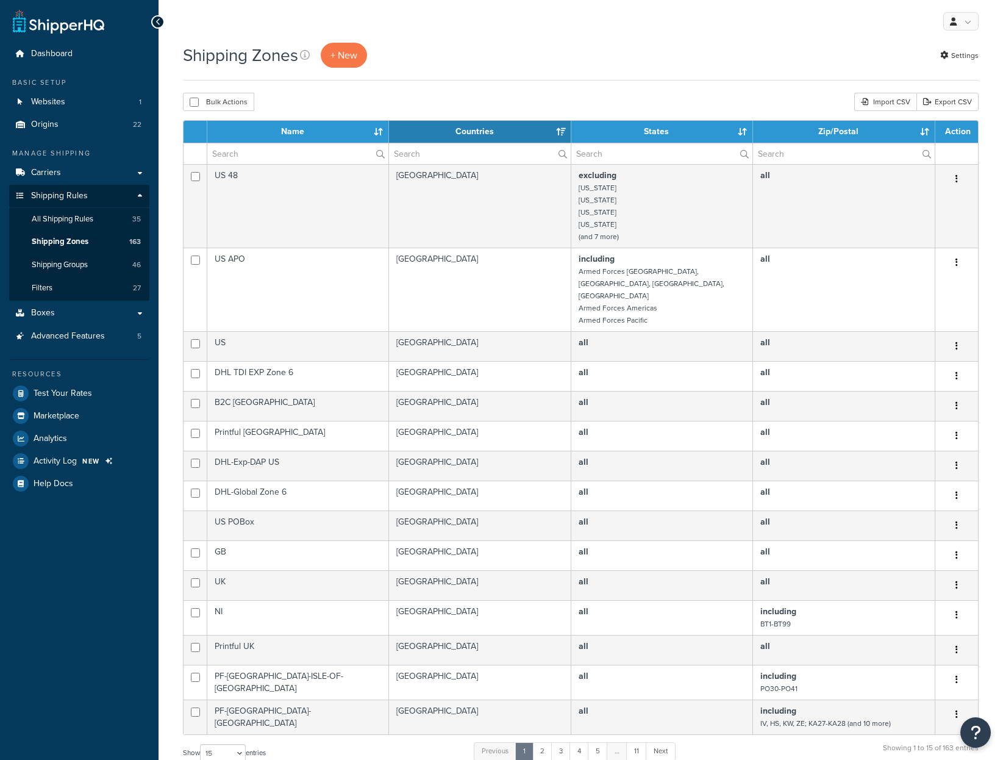
select select "15"
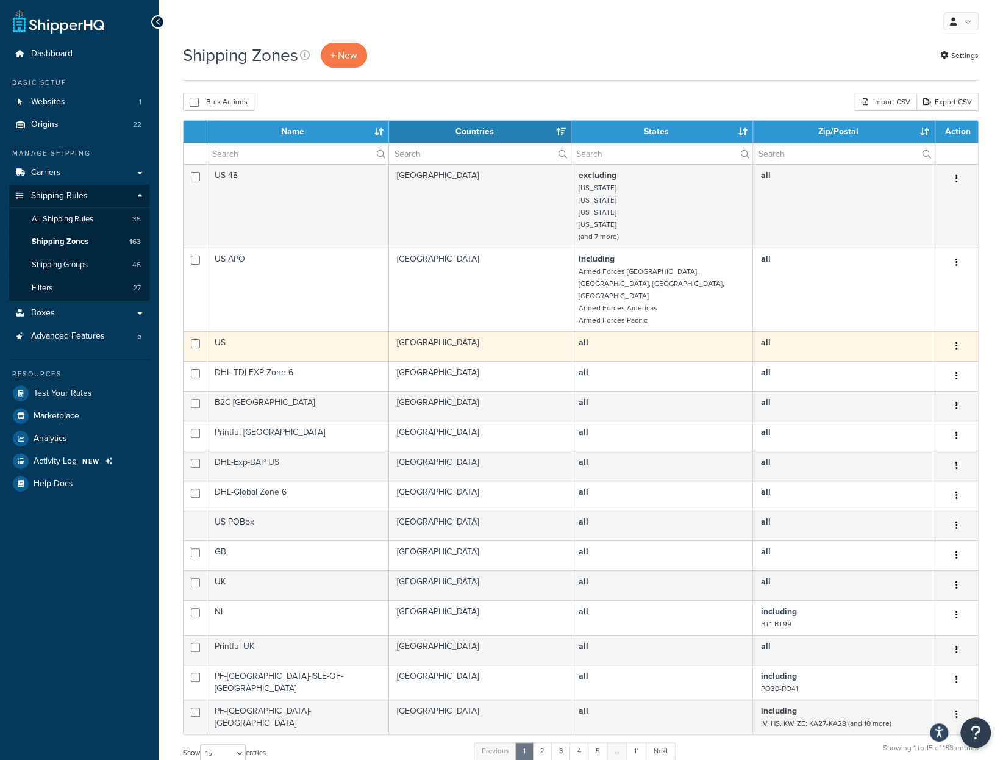
click at [343, 331] on td "US" at bounding box center [298, 346] width 182 height 30
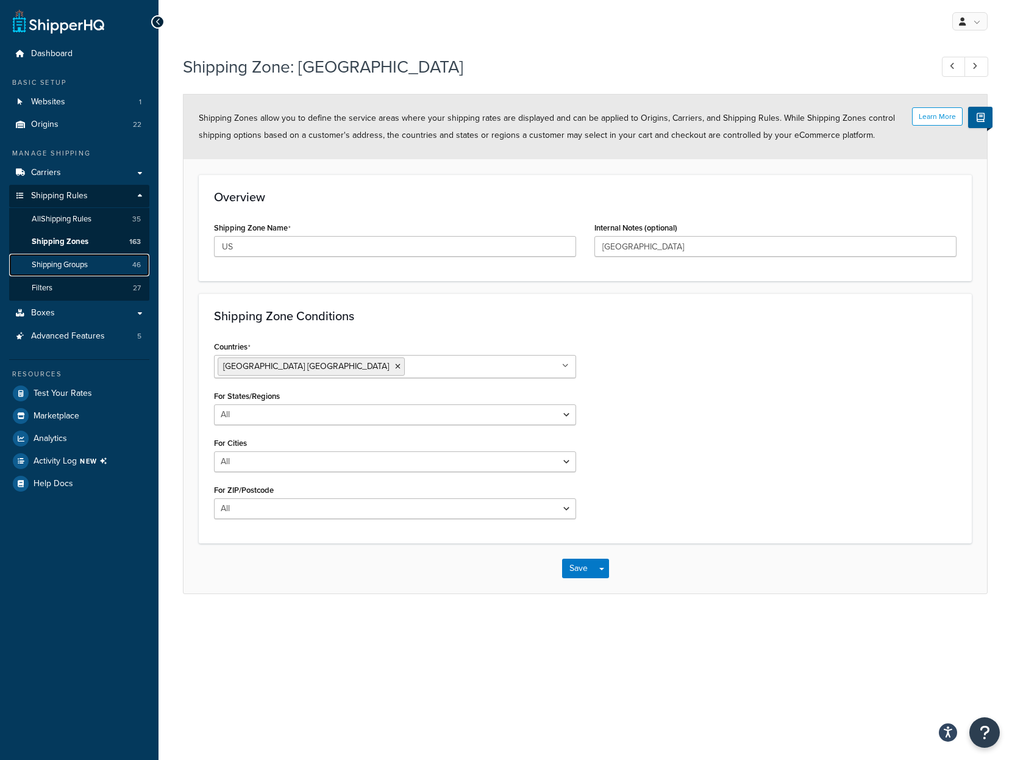
click at [85, 265] on span "Shipping Groups" at bounding box center [60, 265] width 56 height 10
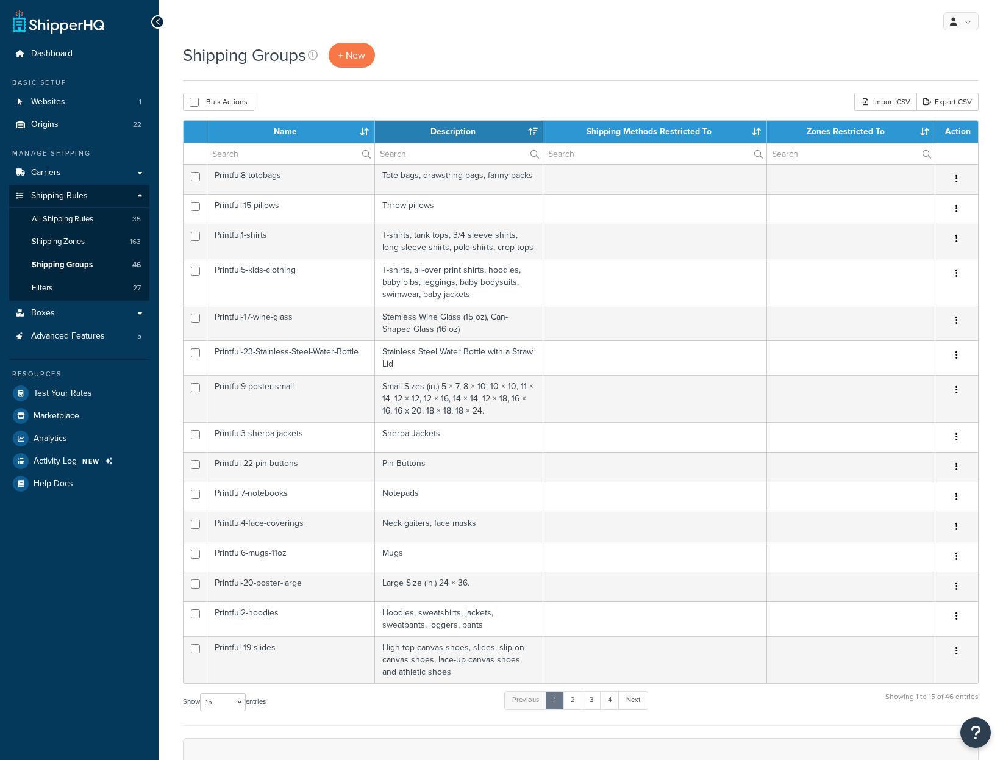
select select "15"
click at [577, 696] on link "2" at bounding box center [573, 700] width 20 height 18
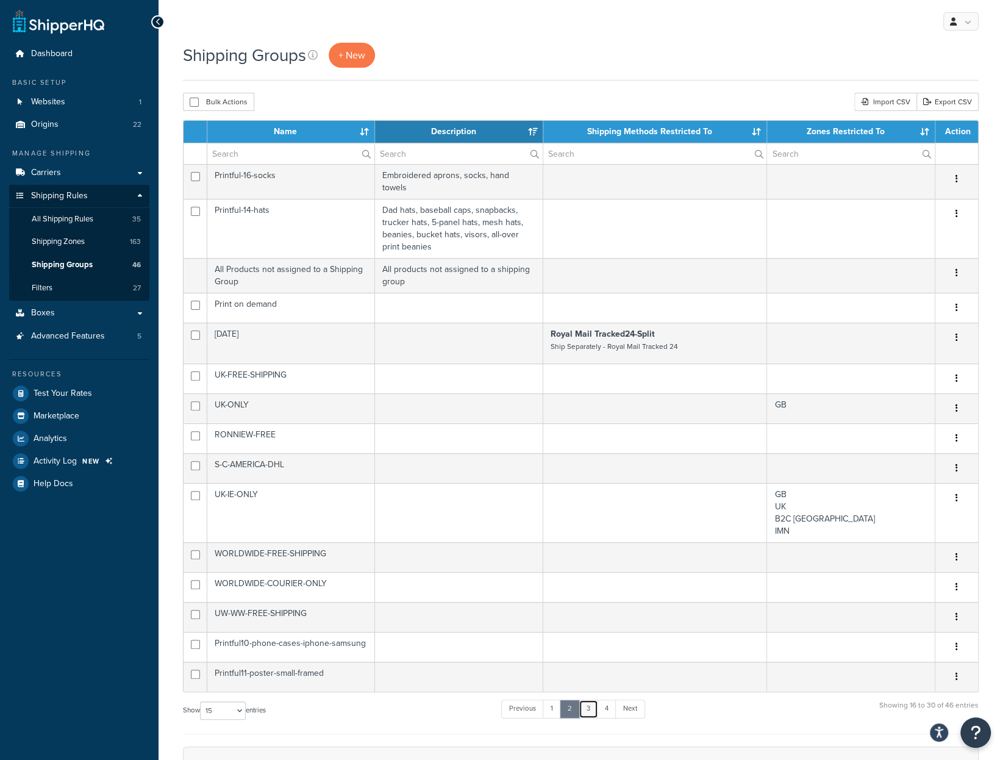
click at [591, 700] on link "3" at bounding box center [588, 708] width 20 height 18
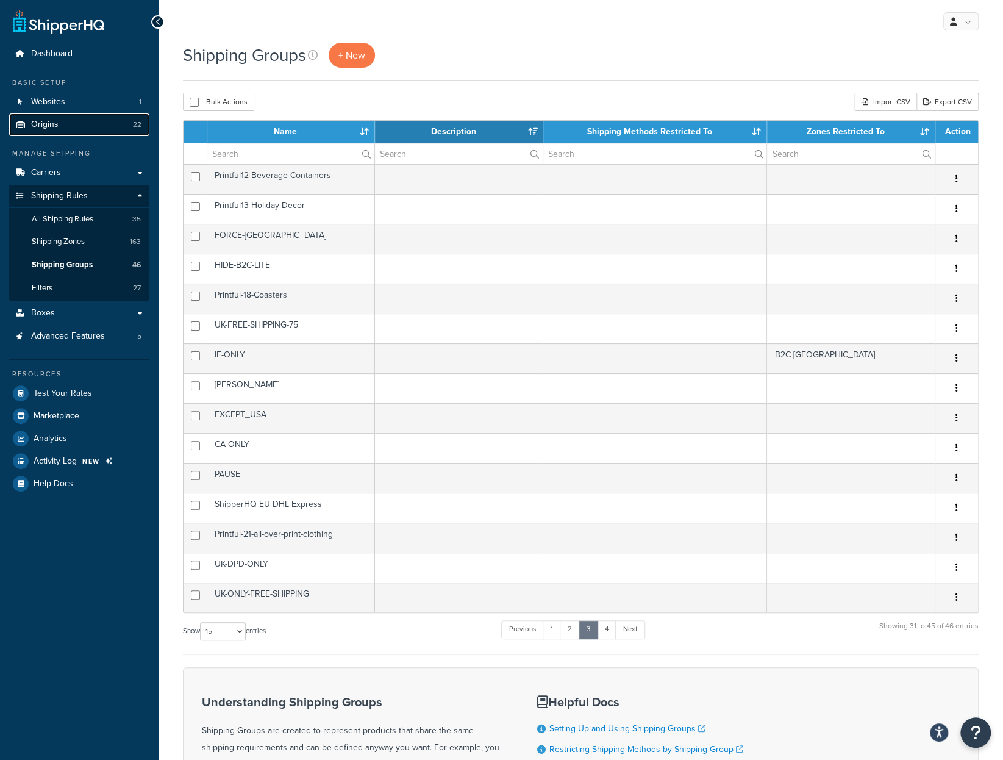
click at [48, 125] on span "Origins" at bounding box center [44, 124] width 27 height 10
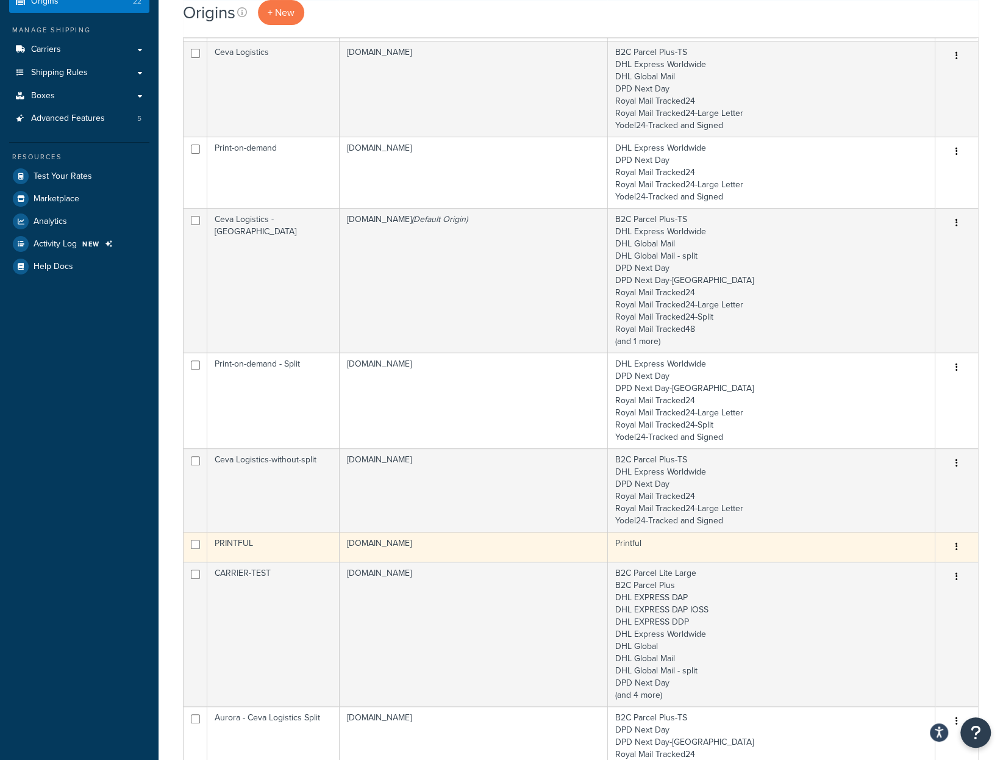
scroll to position [122, 0]
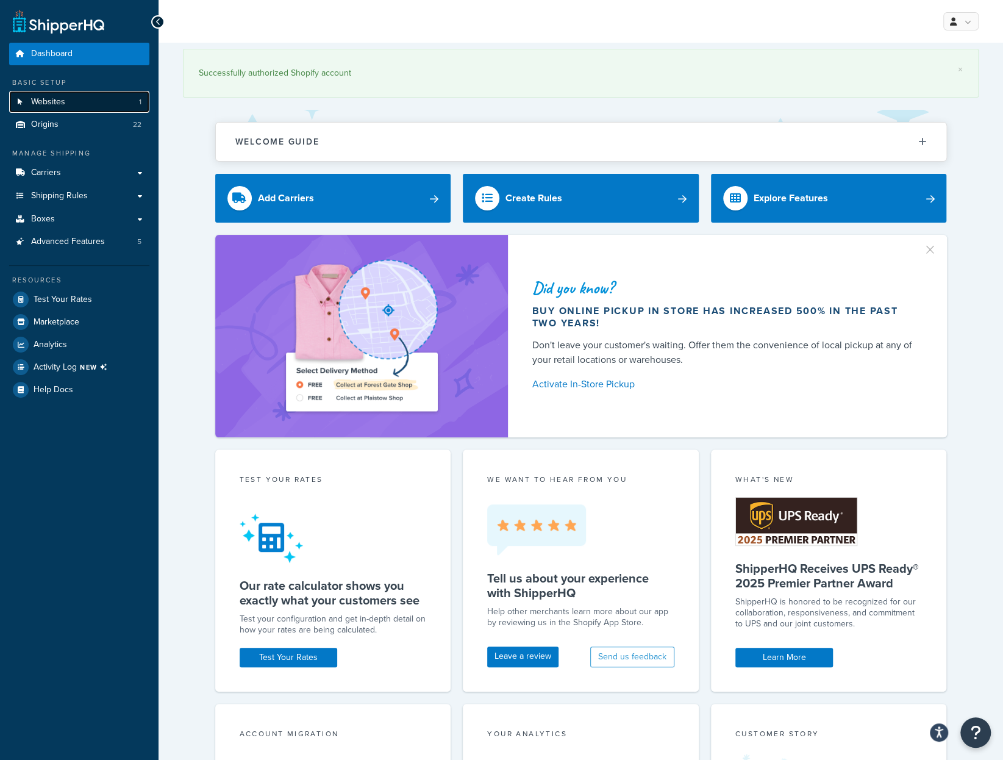
click at [69, 104] on link "Websites 1" at bounding box center [79, 102] width 140 height 23
